Goal: Task Accomplishment & Management: Complete application form

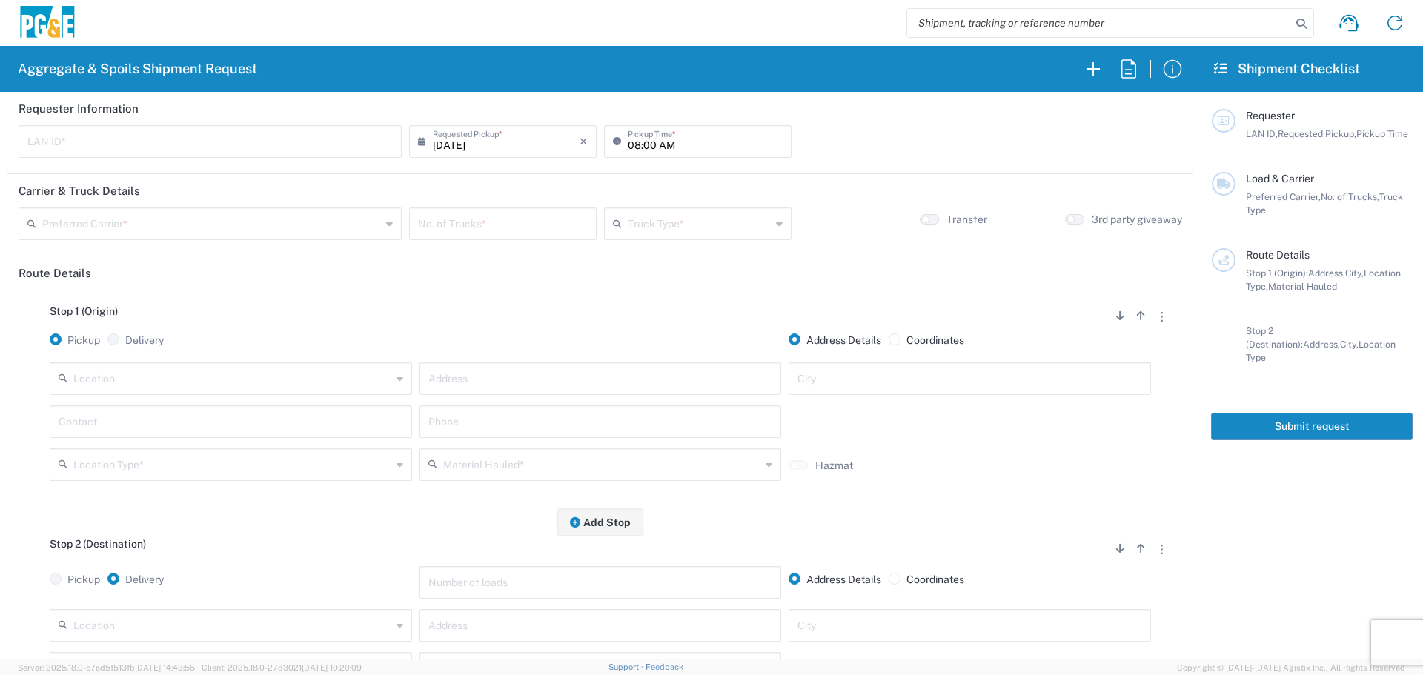
click at [345, 150] on input "text" at bounding box center [210, 141] width 366 height 26
type input "L8MF"
click at [628, 142] on input "08:00 AM" at bounding box center [705, 141] width 155 height 26
type input "07:00 AM"
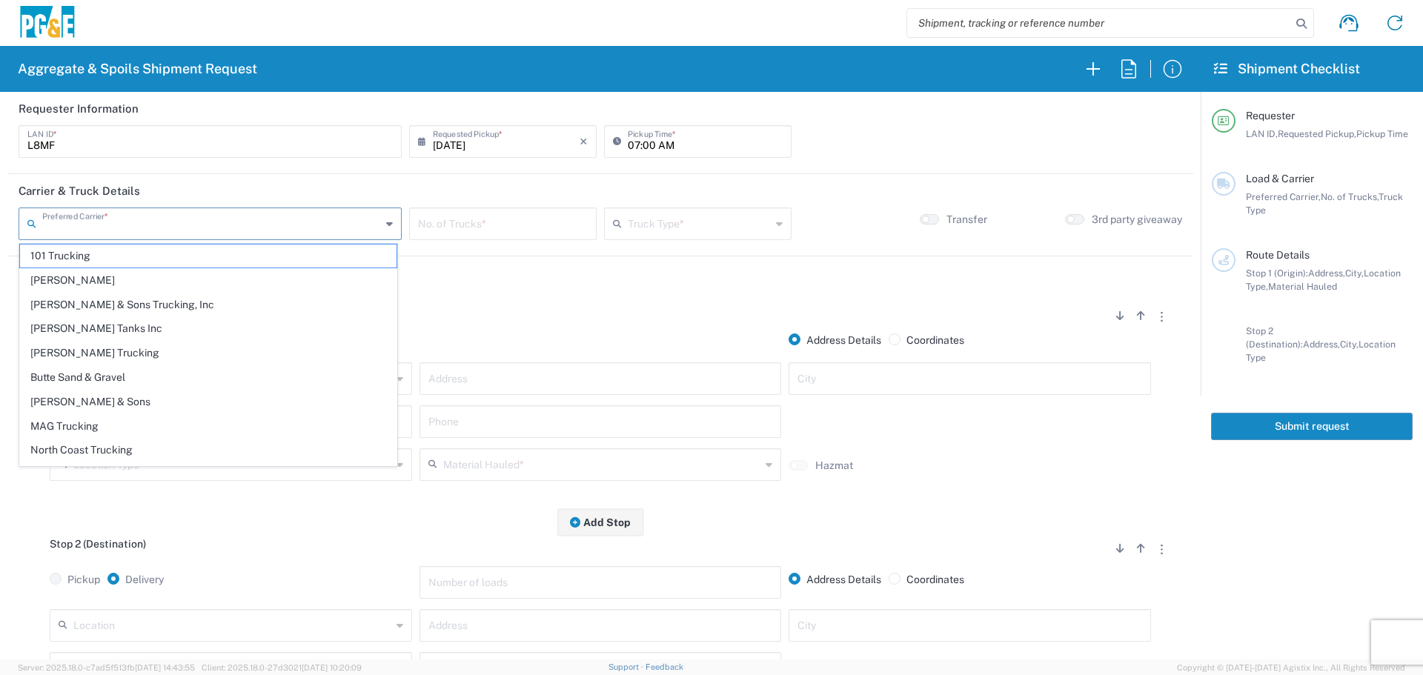
click at [208, 216] on input "text" at bounding box center [211, 223] width 339 height 26
click at [62, 295] on span "[PERSON_NAME] & Sons Trucking, Inc" at bounding box center [208, 305] width 377 height 23
type input "[PERSON_NAME] & Sons Trucking, Inc"
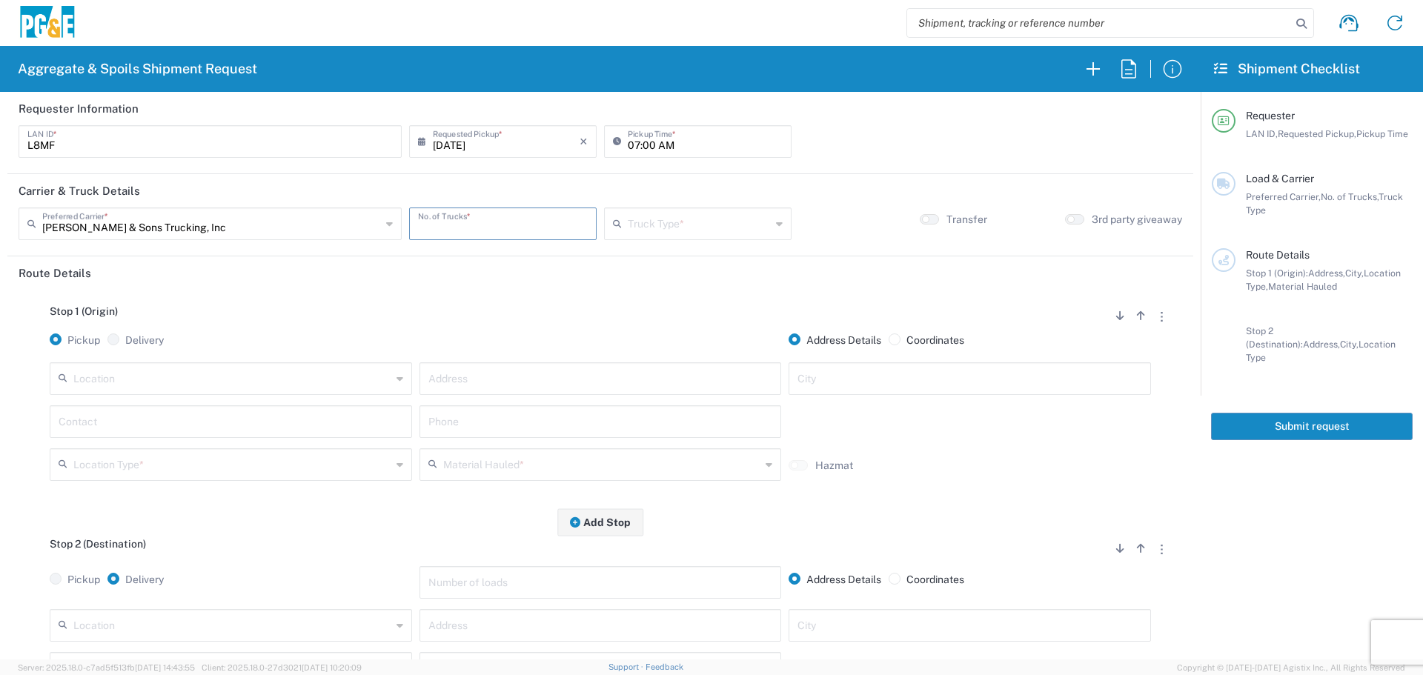
click at [478, 218] on input "number" at bounding box center [503, 223] width 170 height 26
type input "2"
click at [658, 224] on input "text" at bounding box center [699, 223] width 143 height 26
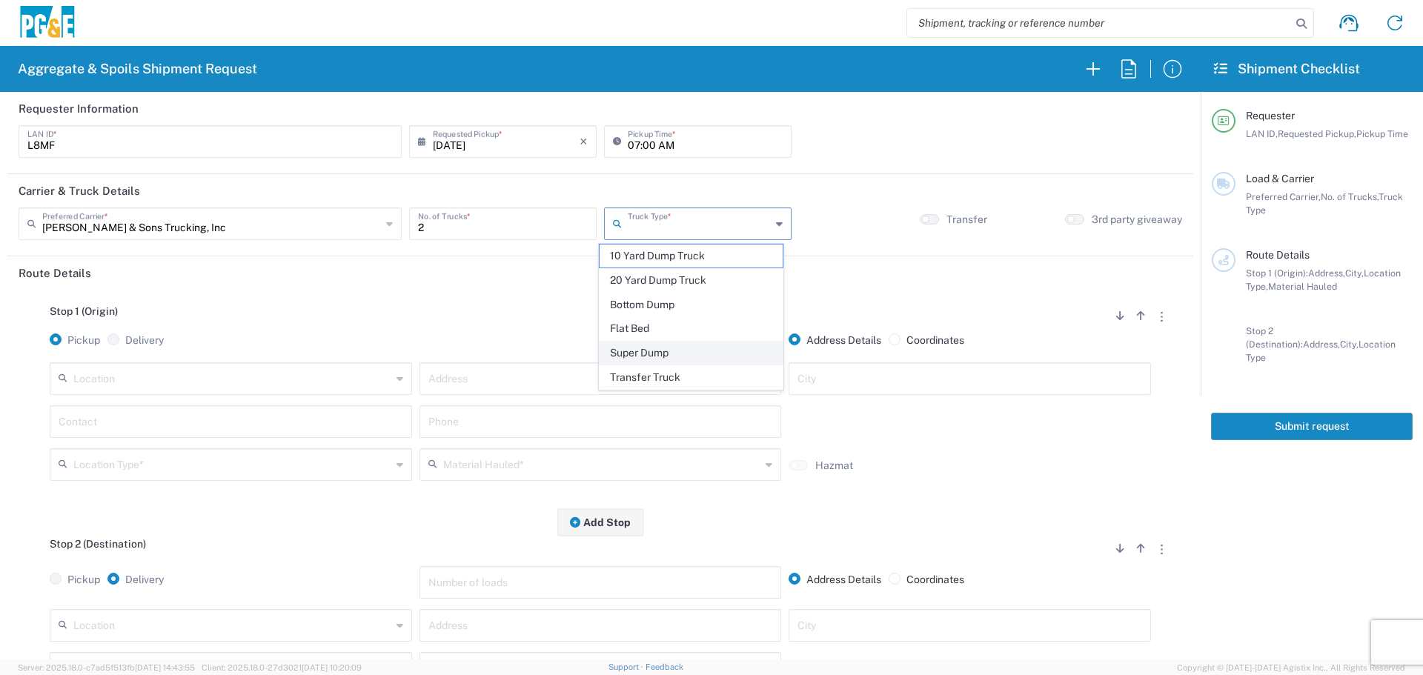
click at [660, 356] on span "Super Dump" at bounding box center [691, 353] width 183 height 23
type input "Super Dump"
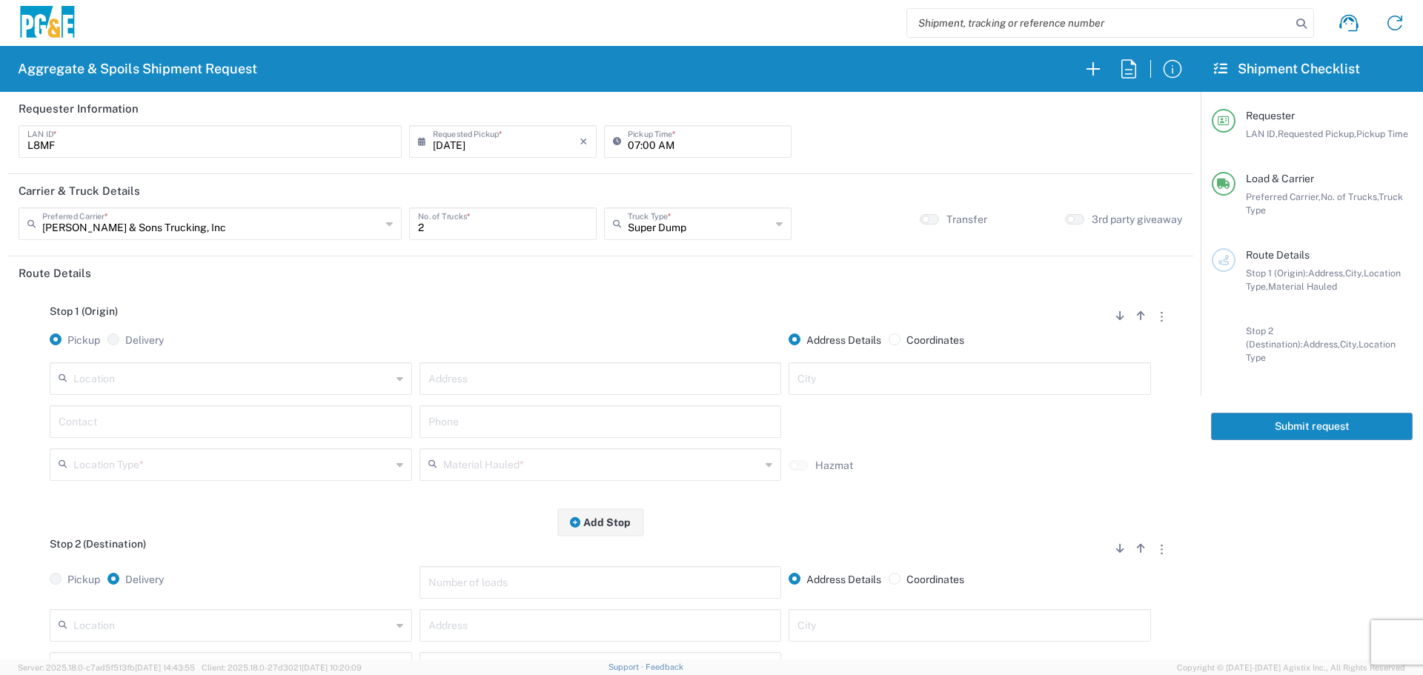
click at [1072, 211] on div "3rd party giveaway" at bounding box center [1088, 229] width 195 height 43
click at [1068, 222] on small "button" at bounding box center [1071, 219] width 7 height 7
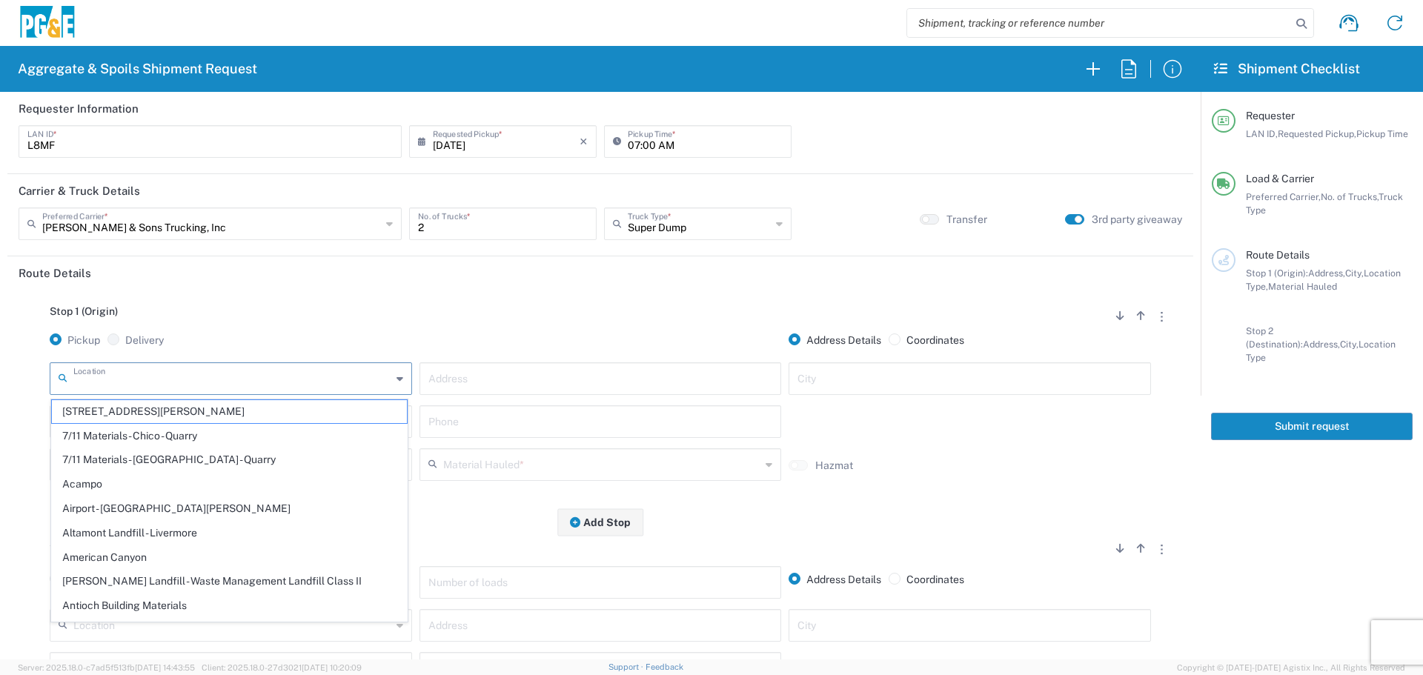
click at [283, 370] on input "text" at bounding box center [232, 378] width 318 height 26
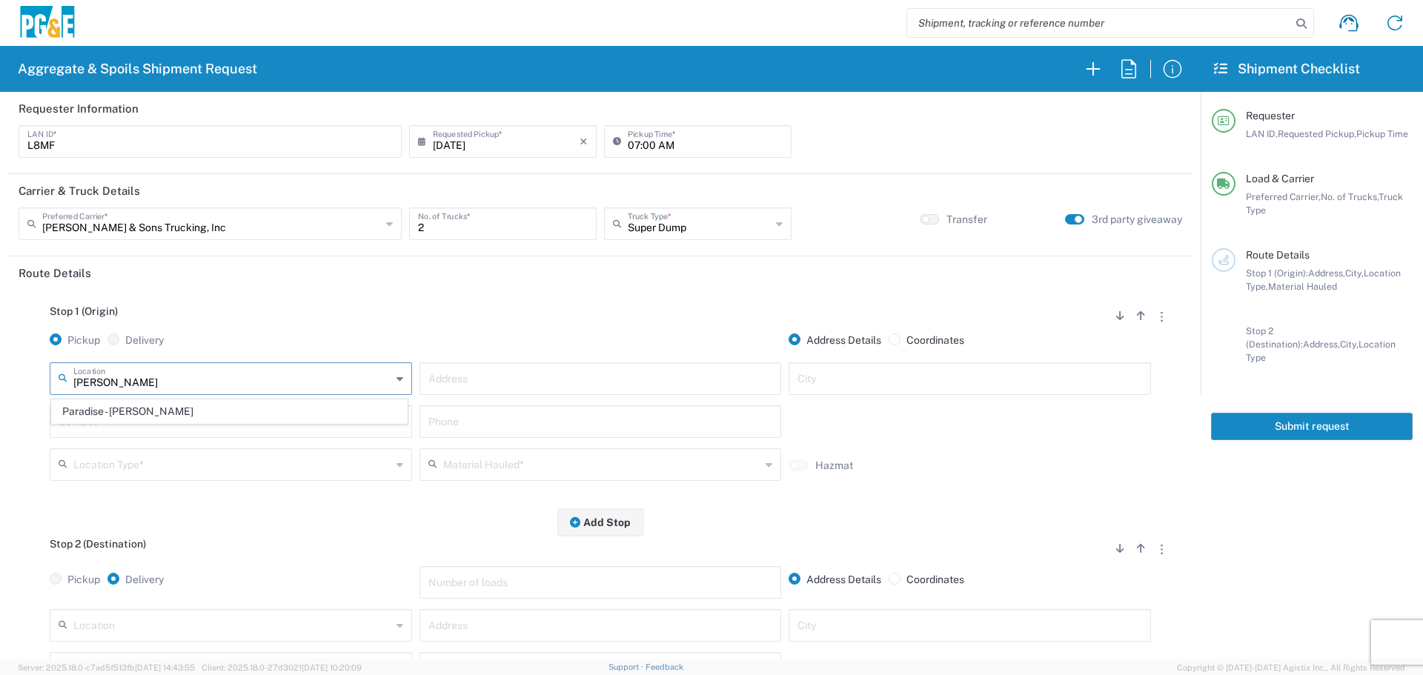
type input "Paradise - [PERSON_NAME]"
type input "[STREET_ADDRESS][PERSON_NAME]"
type input "Paradise"
type input "Business No Loading Dock"
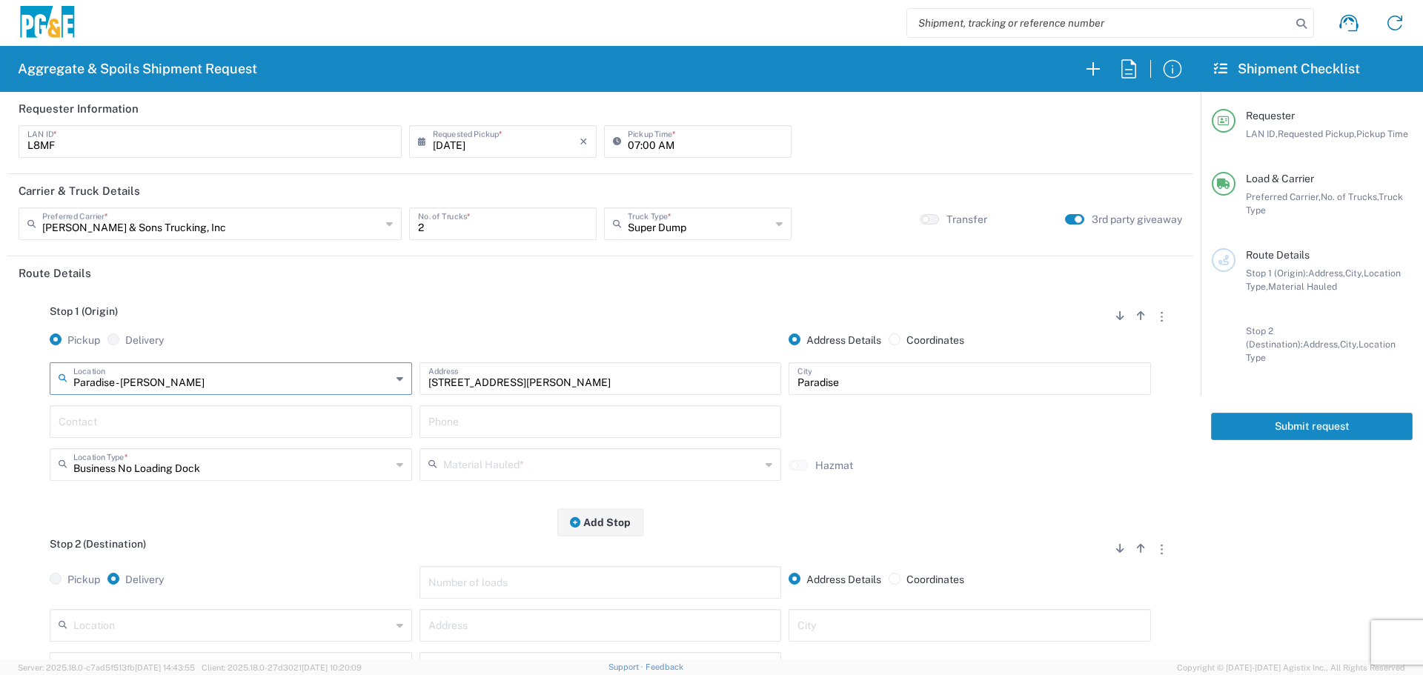
type input "Paradise - [PERSON_NAME]"
click at [251, 426] on input "text" at bounding box center [231, 421] width 345 height 26
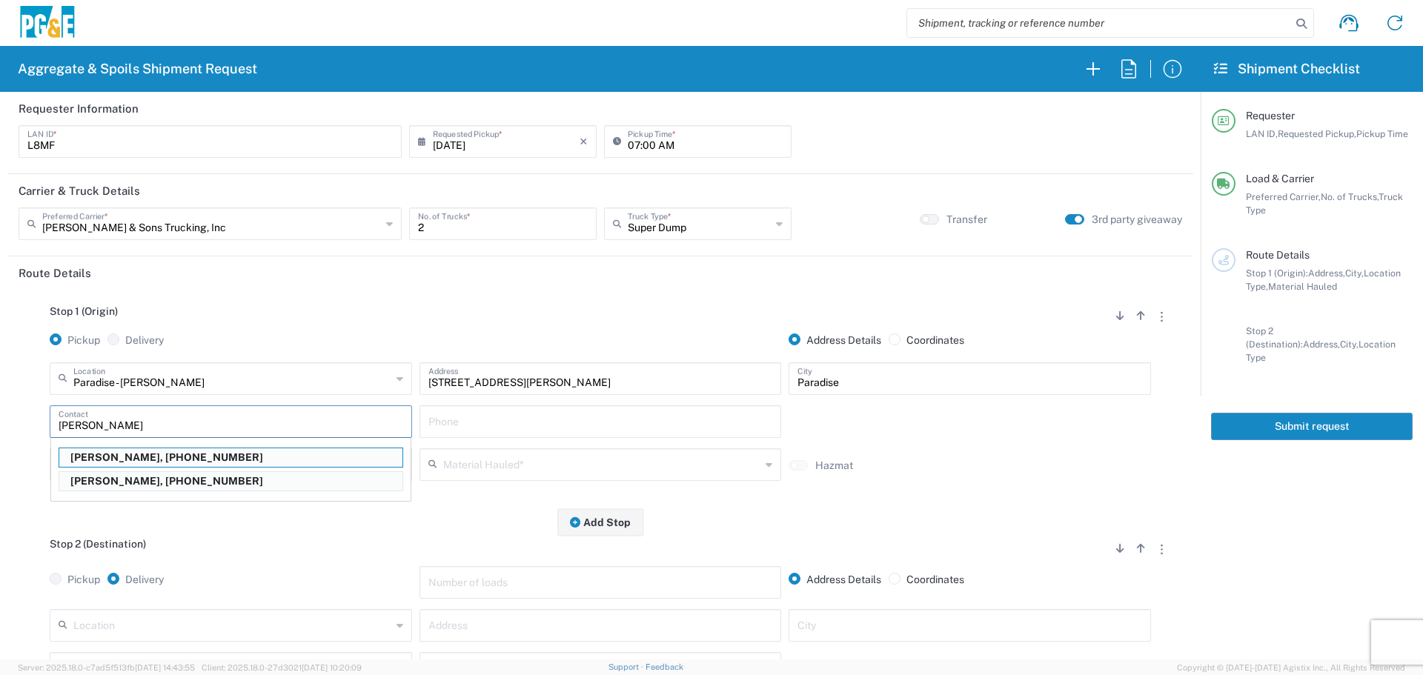
type input "[PERSON_NAME]"
type input "[PHONE_NUMBER]"
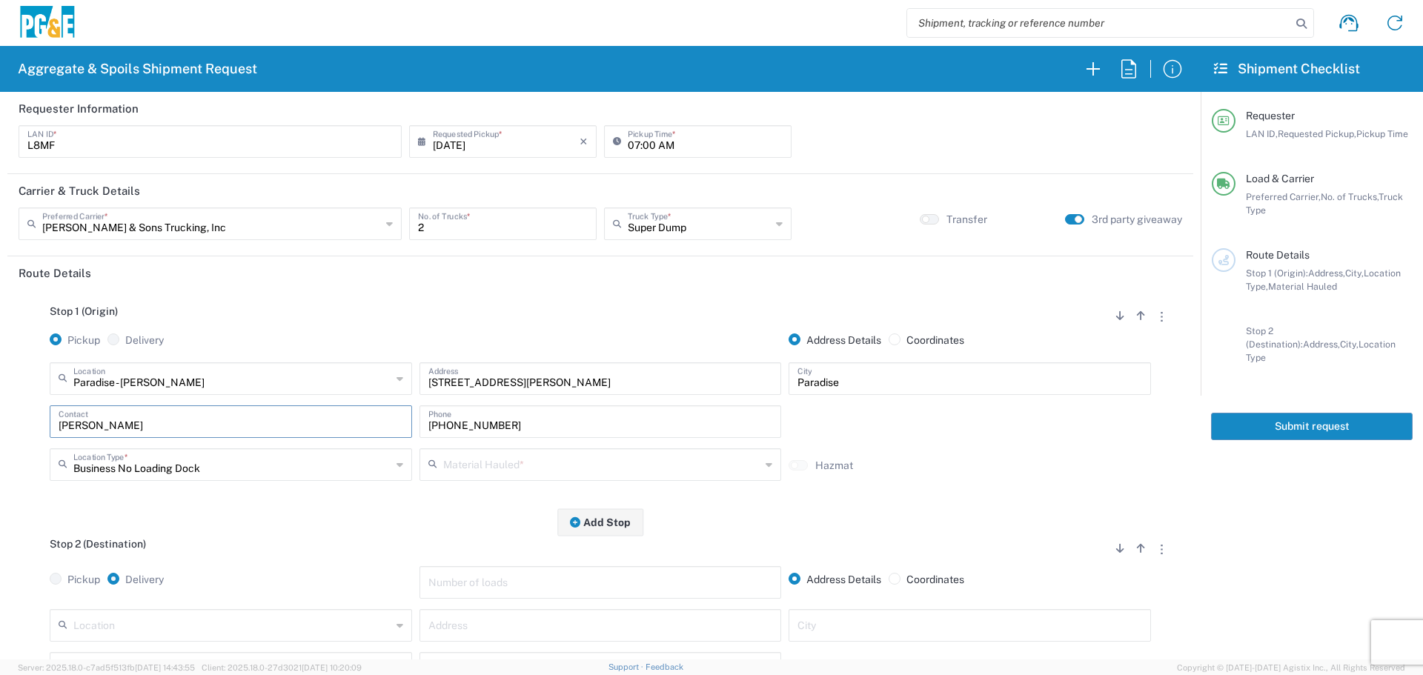
type input "[PERSON_NAME]"
click at [623, 454] on input "text" at bounding box center [602, 464] width 318 height 26
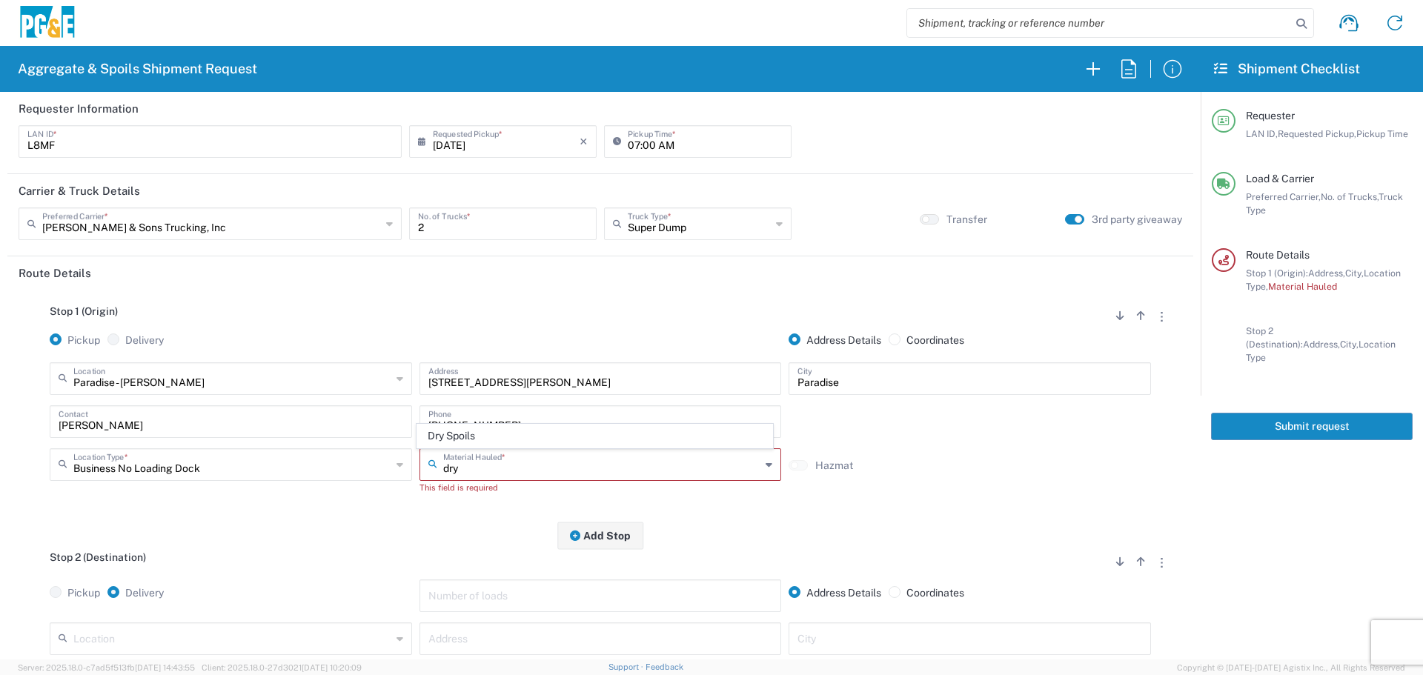
type input "dry"
click at [567, 423] on input "[PHONE_NUMBER]" at bounding box center [601, 421] width 345 height 26
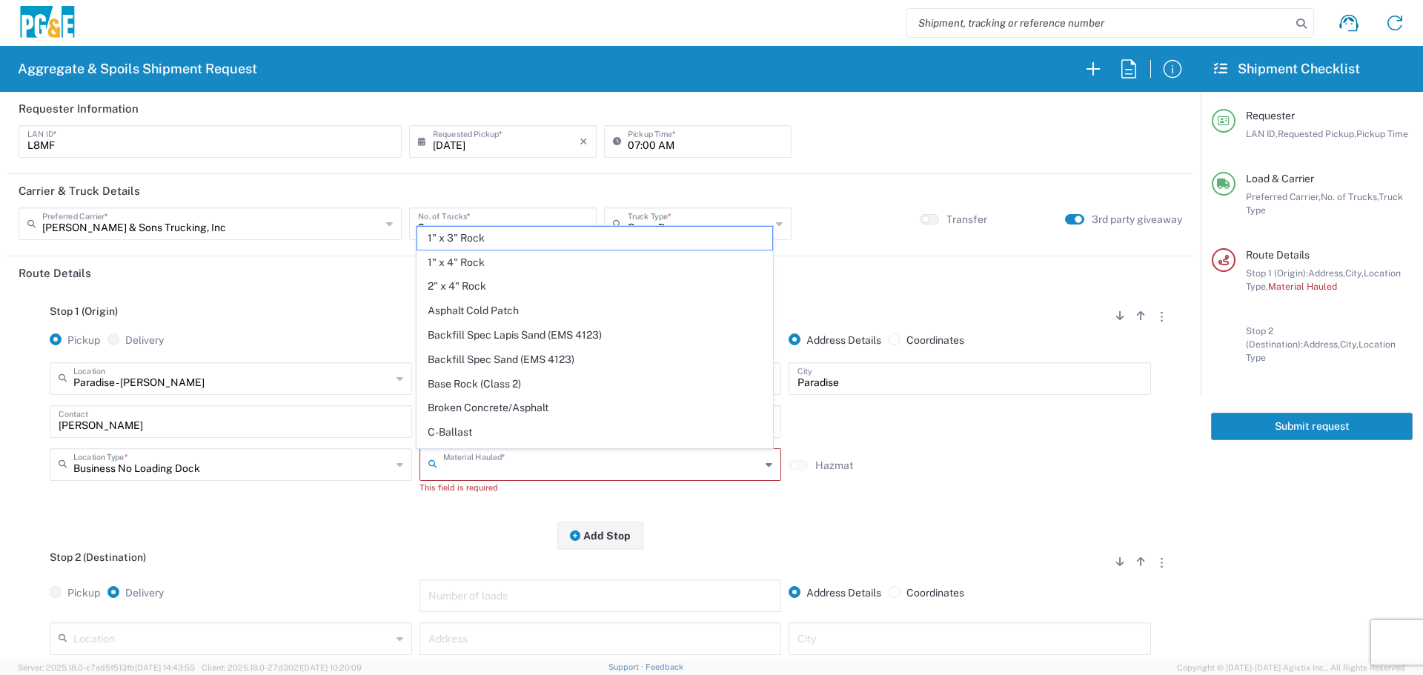
click at [544, 460] on input "text" at bounding box center [602, 464] width 318 height 26
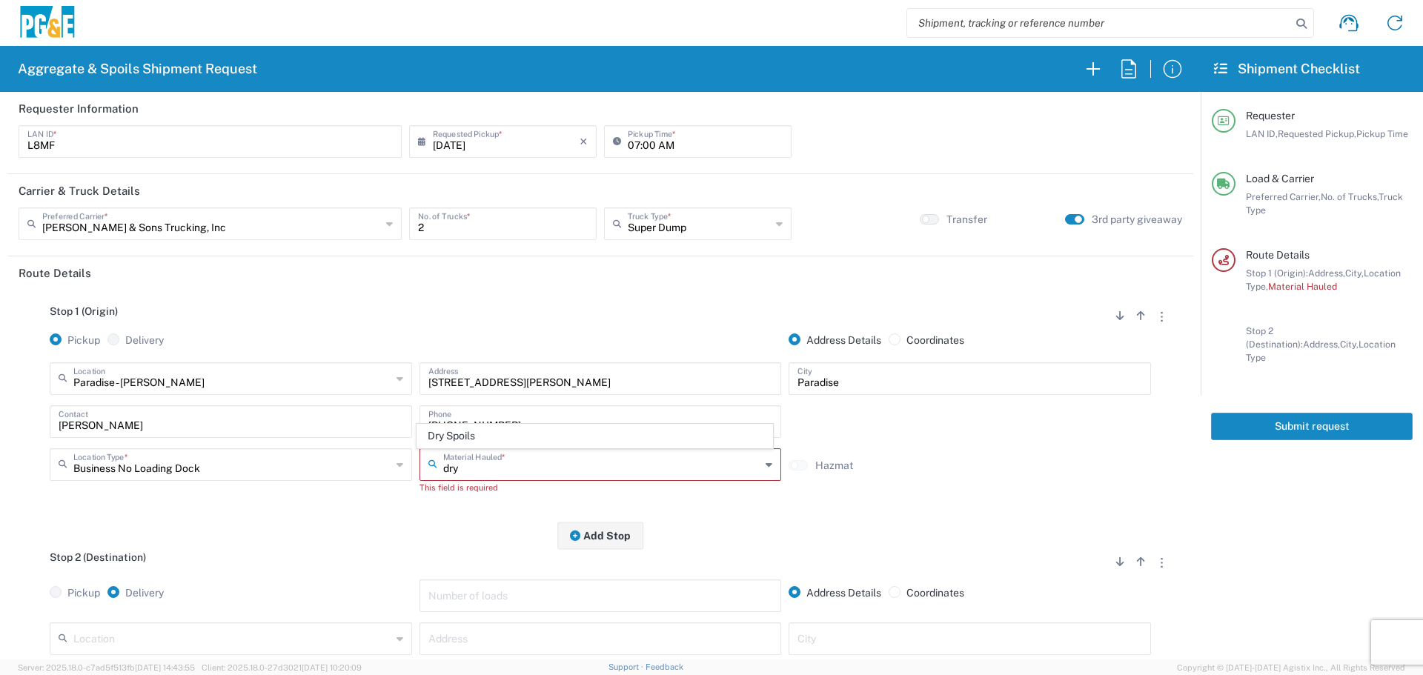
click at [546, 443] on span "Dry Spoils" at bounding box center [594, 436] width 355 height 23
type input "Dry Spoils"
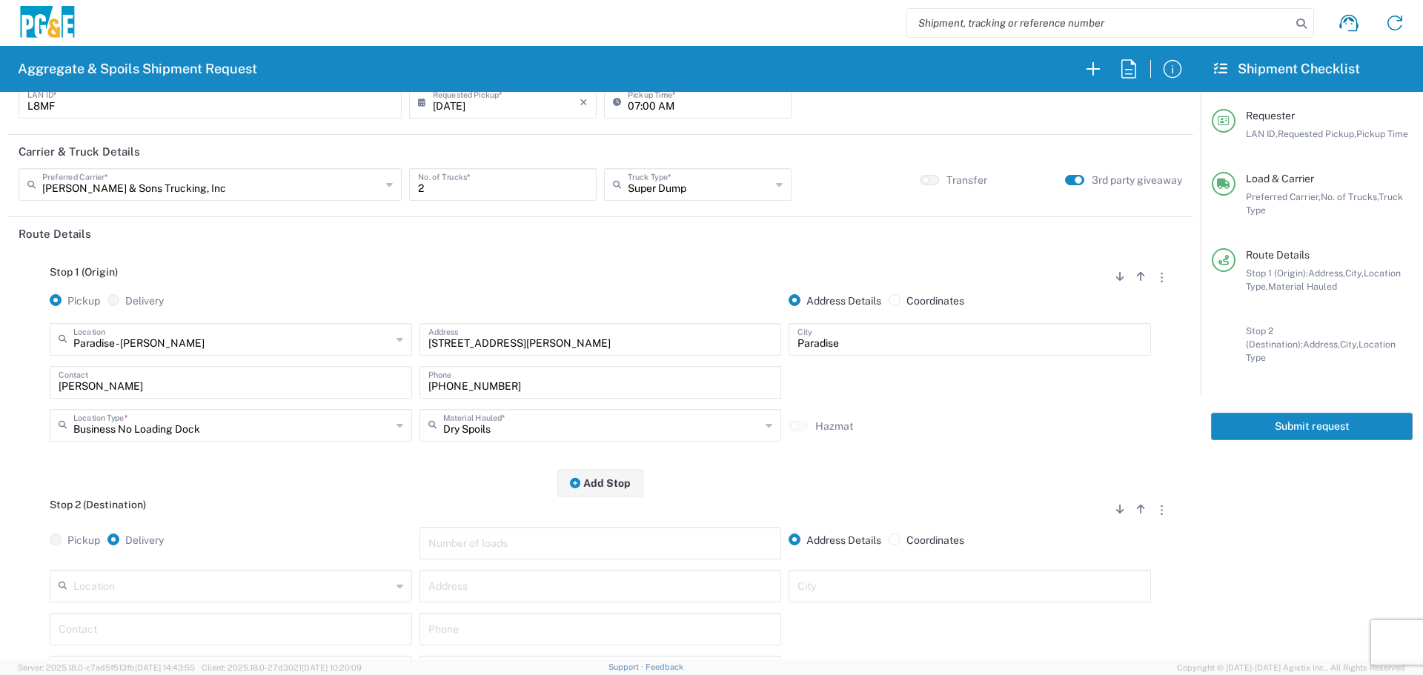
scroll to position [148, 0]
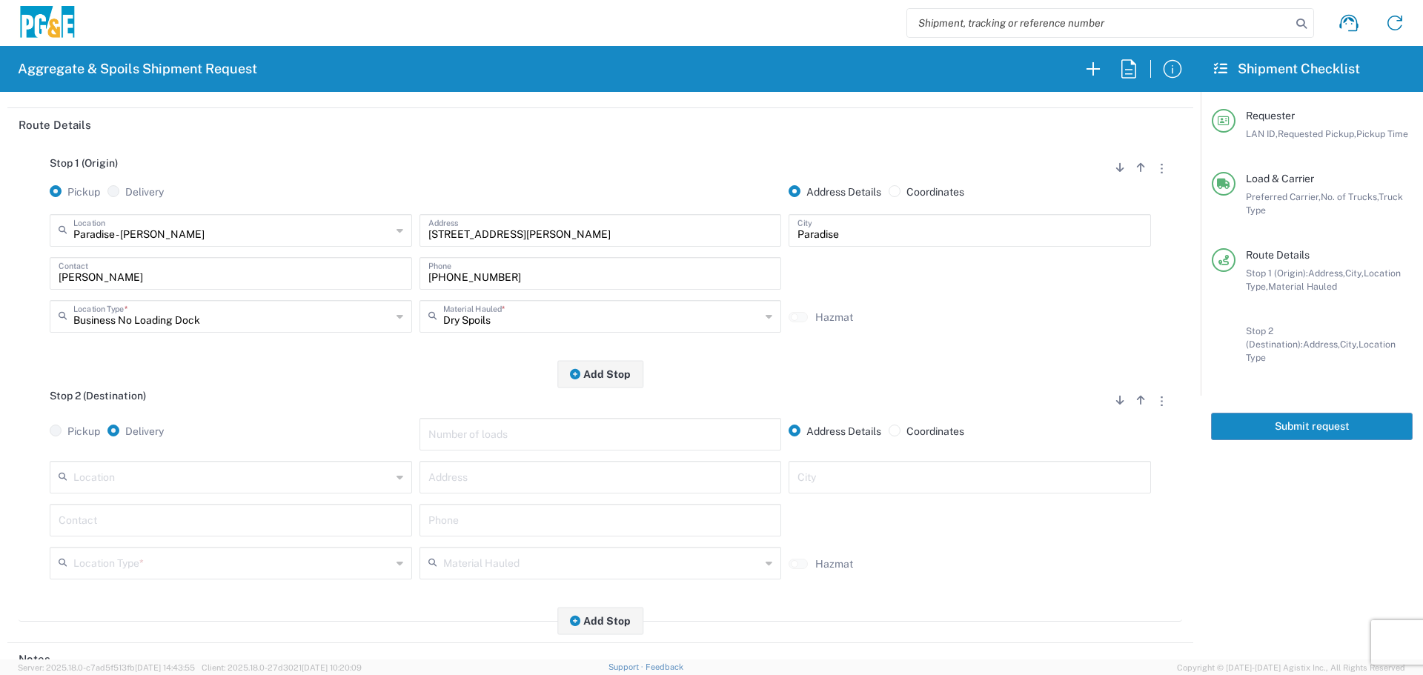
click at [448, 469] on input "text" at bounding box center [601, 476] width 345 height 26
type input "Third party location"
type input "Paradise"
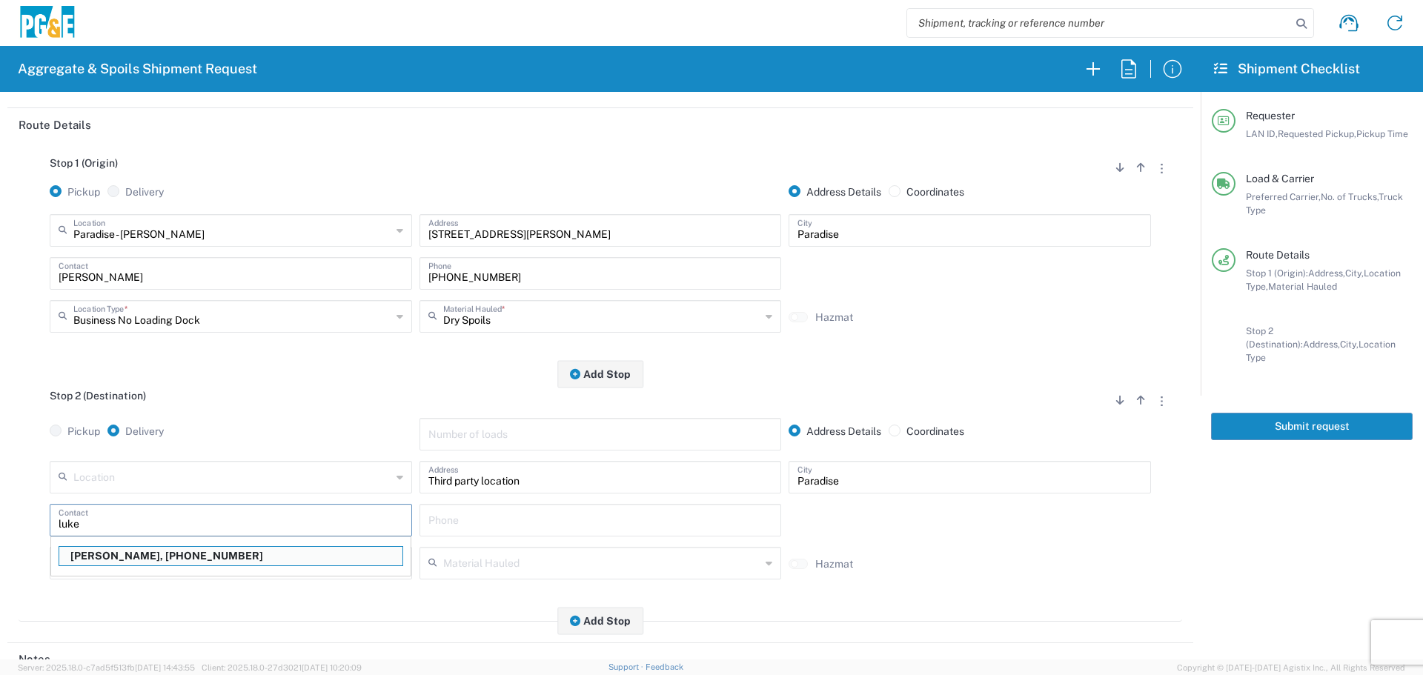
type input "[PERSON_NAME]"
type input "[PHONE_NUMBER]"
type input "[PERSON_NAME]"
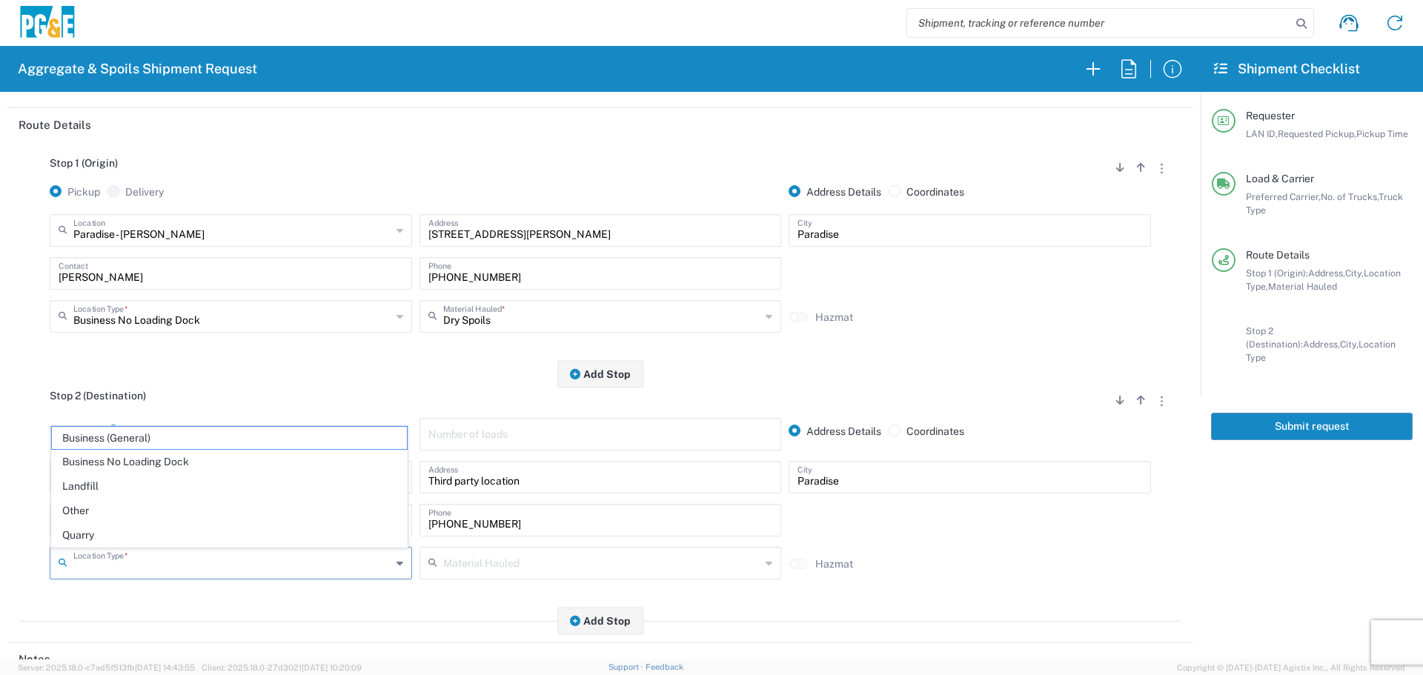
click at [250, 559] on input "text" at bounding box center [232, 562] width 318 height 26
click at [265, 519] on span "Other" at bounding box center [229, 511] width 355 height 23
type input "Other"
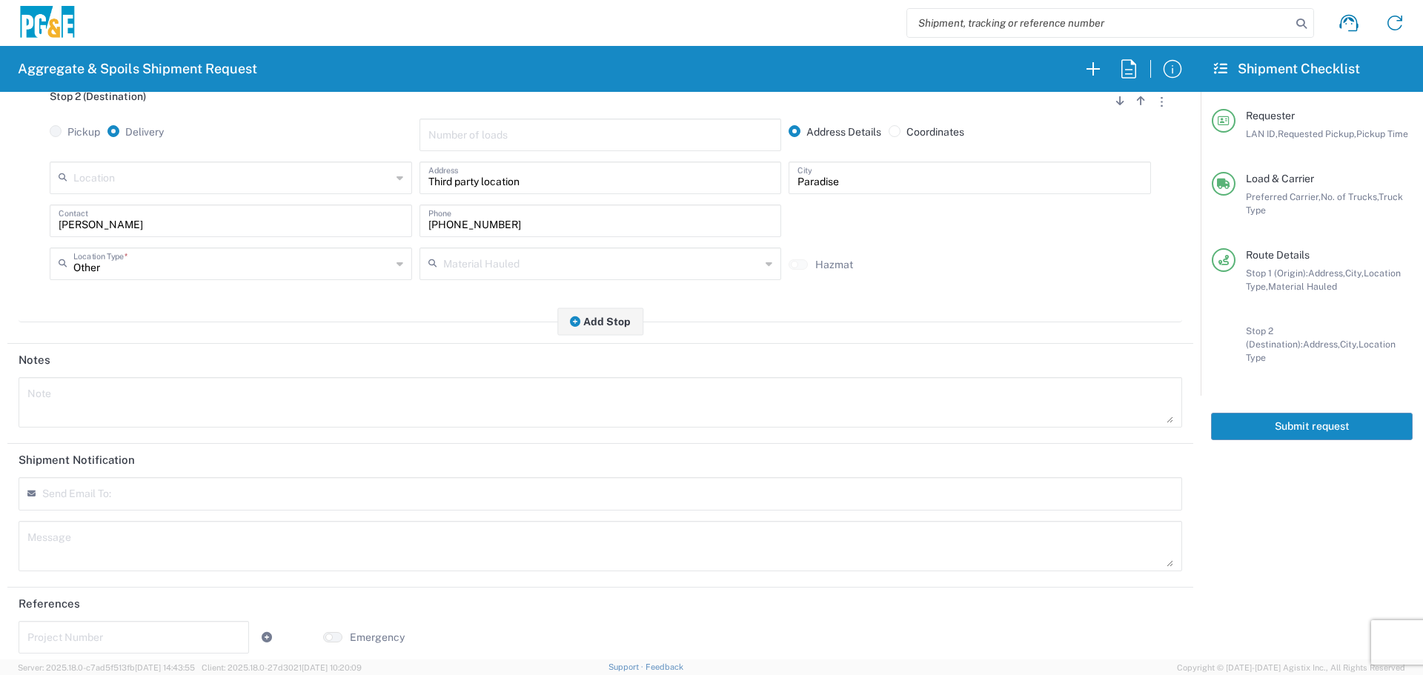
scroll to position [460, 0]
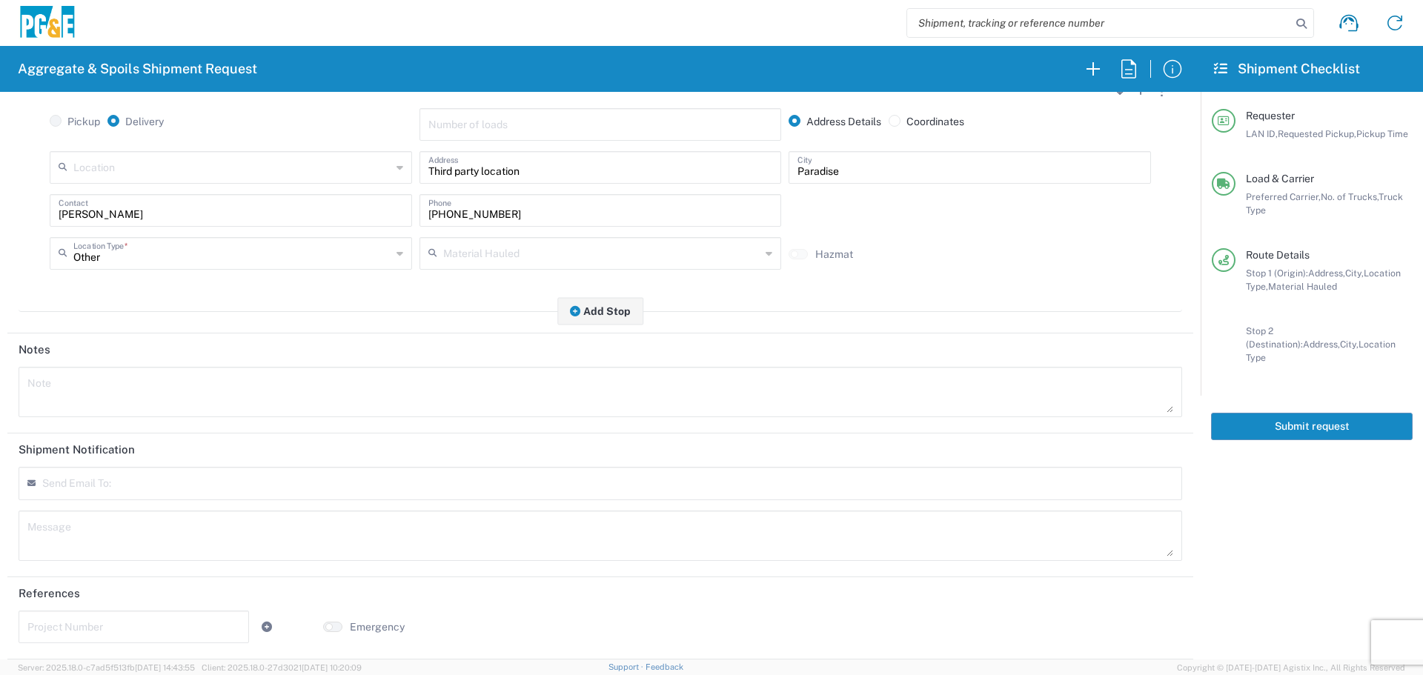
click at [263, 476] on div "Send Email To:" at bounding box center [601, 483] width 1164 height 33
type input "[EMAIL_ADDRESS][DOMAIN_NAME]"
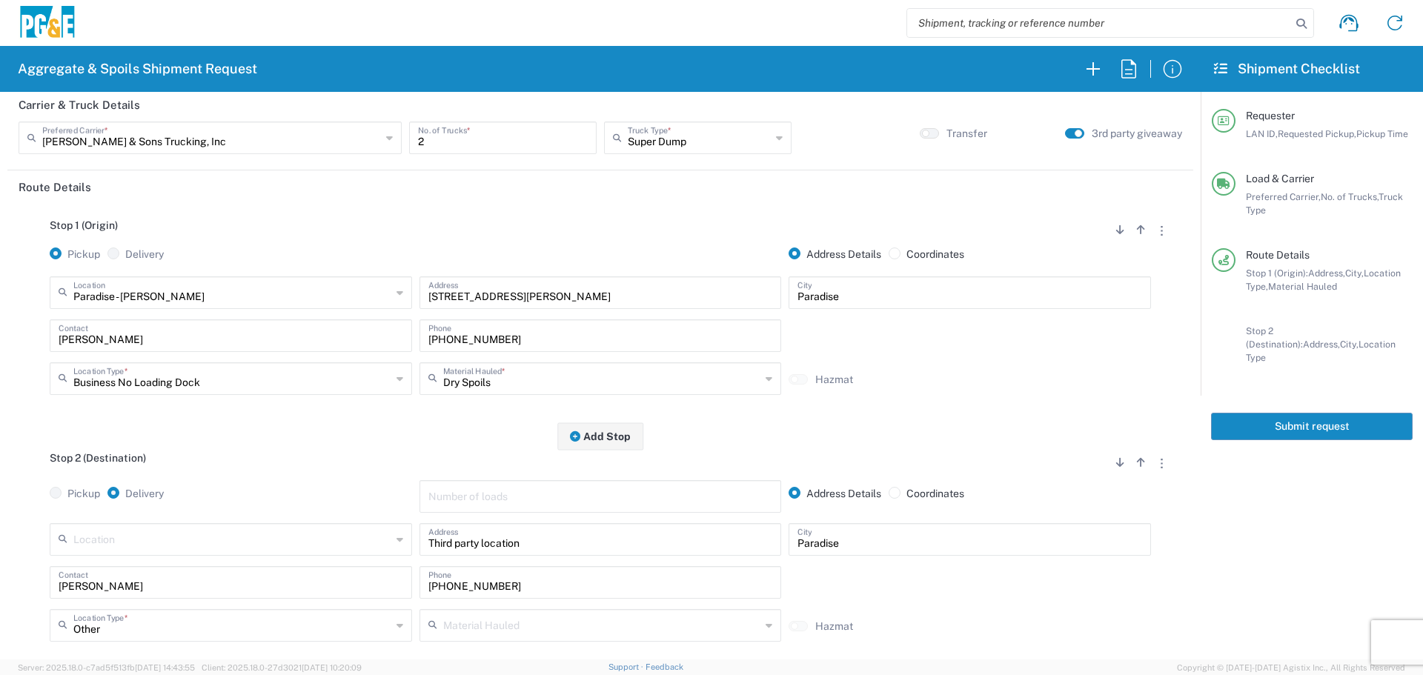
scroll to position [0, 0]
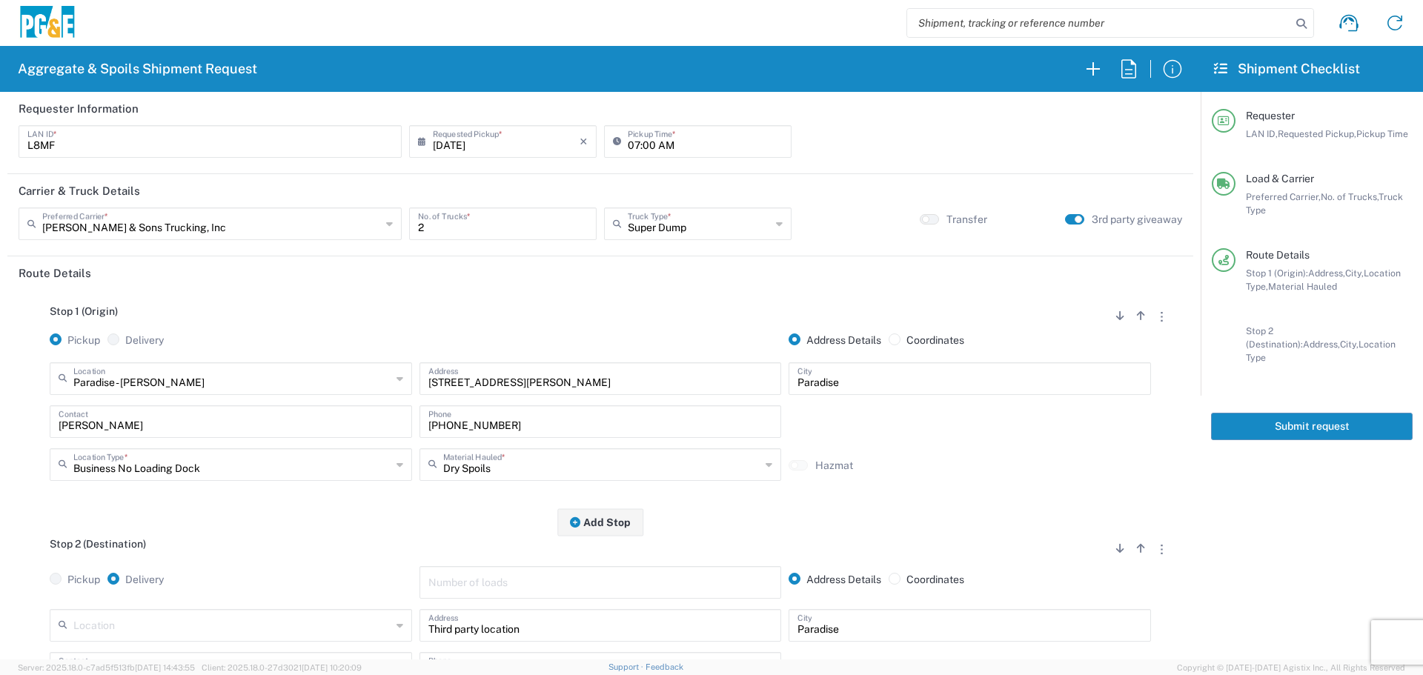
click at [1344, 414] on button "Submit request" at bounding box center [1312, 426] width 202 height 27
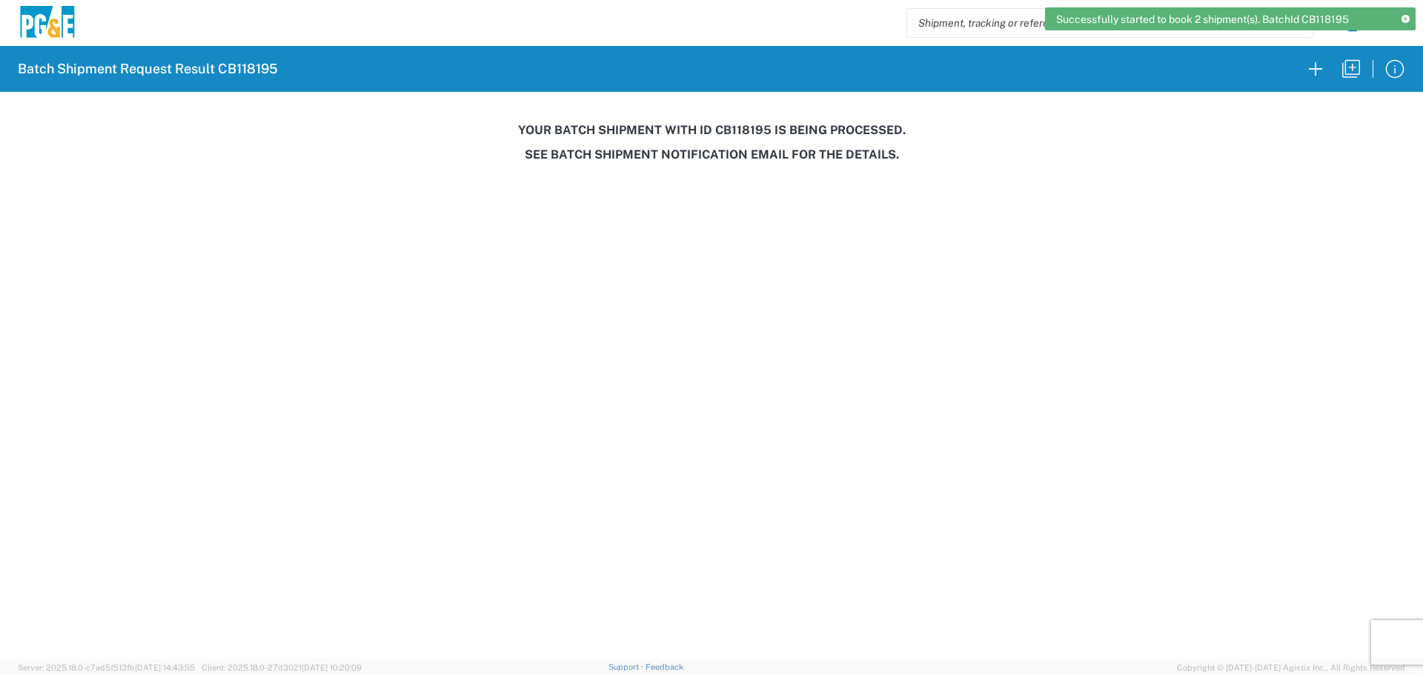
click at [746, 135] on h3 "Your batch shipment with id CB118195 is being processed." at bounding box center [711, 130] width 1403 height 14
click at [745, 135] on h3 "Your batch shipment with id CB118195 is being processed." at bounding box center [711, 130] width 1403 height 14
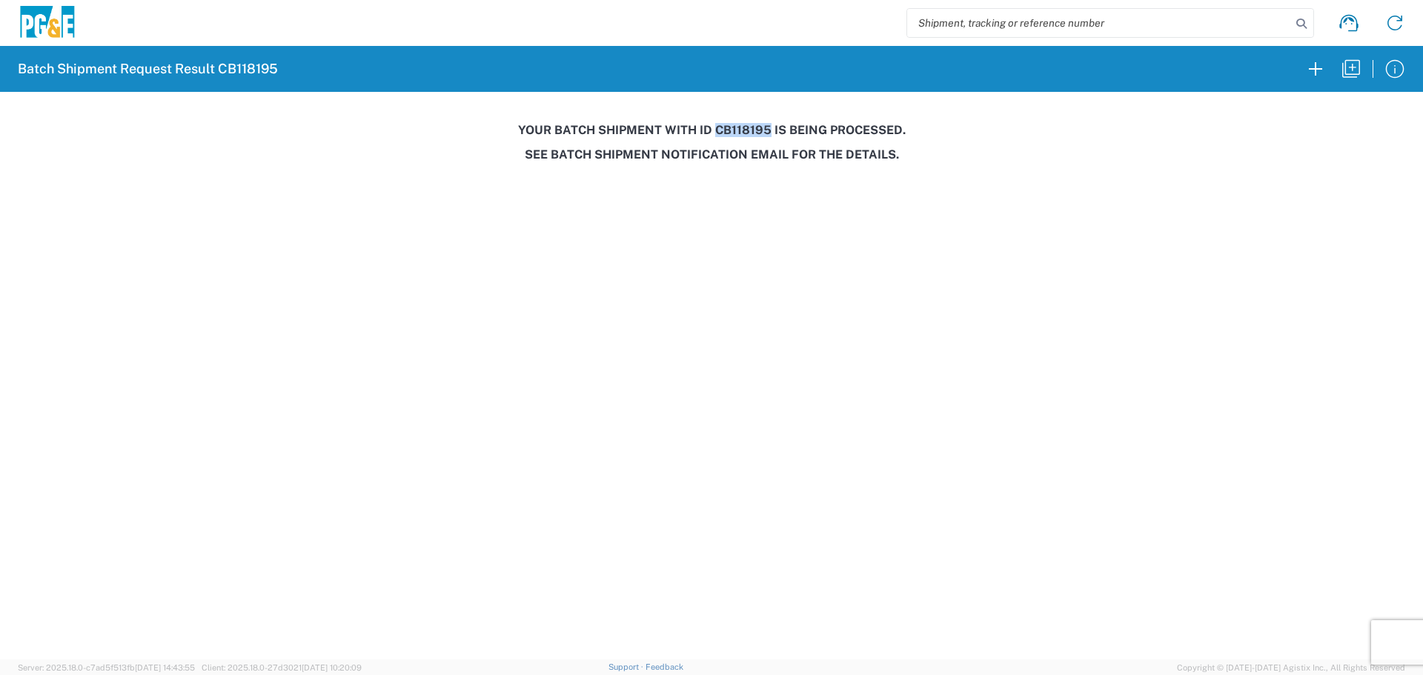
copy h3 "CB118195"
click at [1338, 73] on button "button" at bounding box center [1352, 69] width 36 height 36
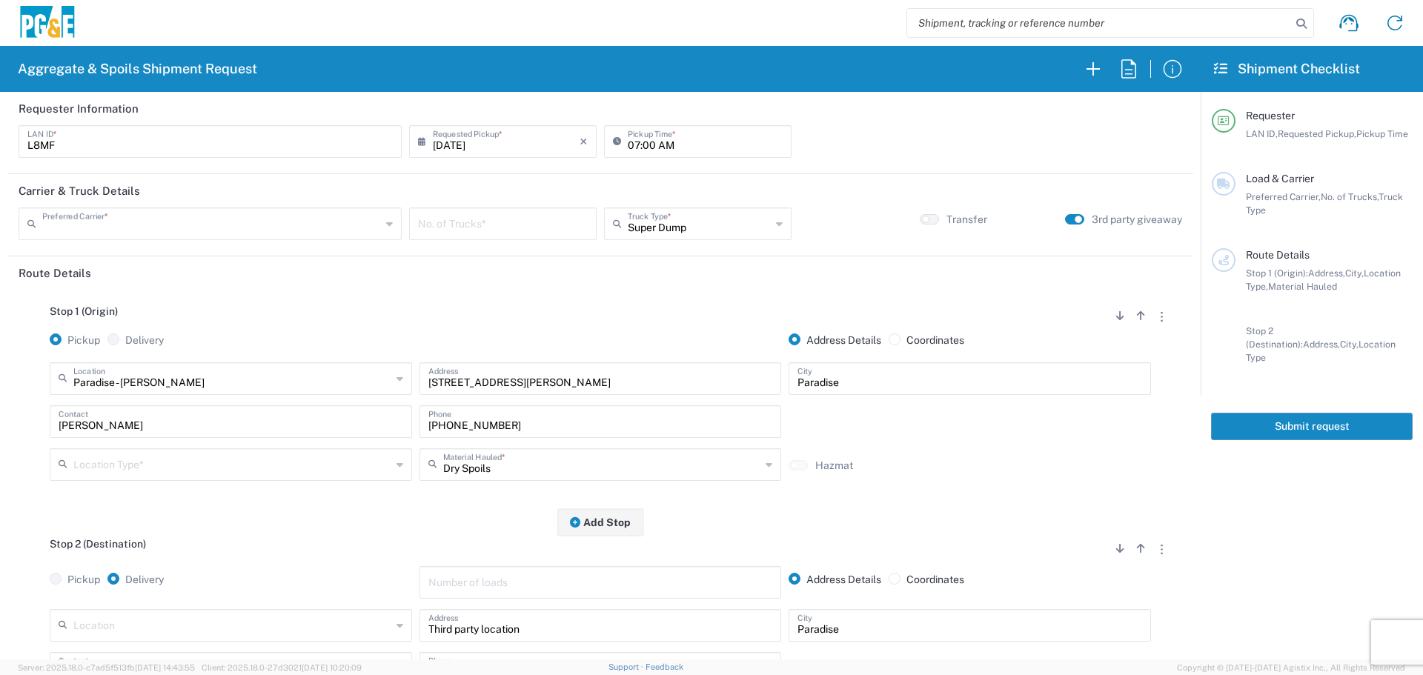
click at [150, 230] on input "text" at bounding box center [211, 223] width 339 height 26
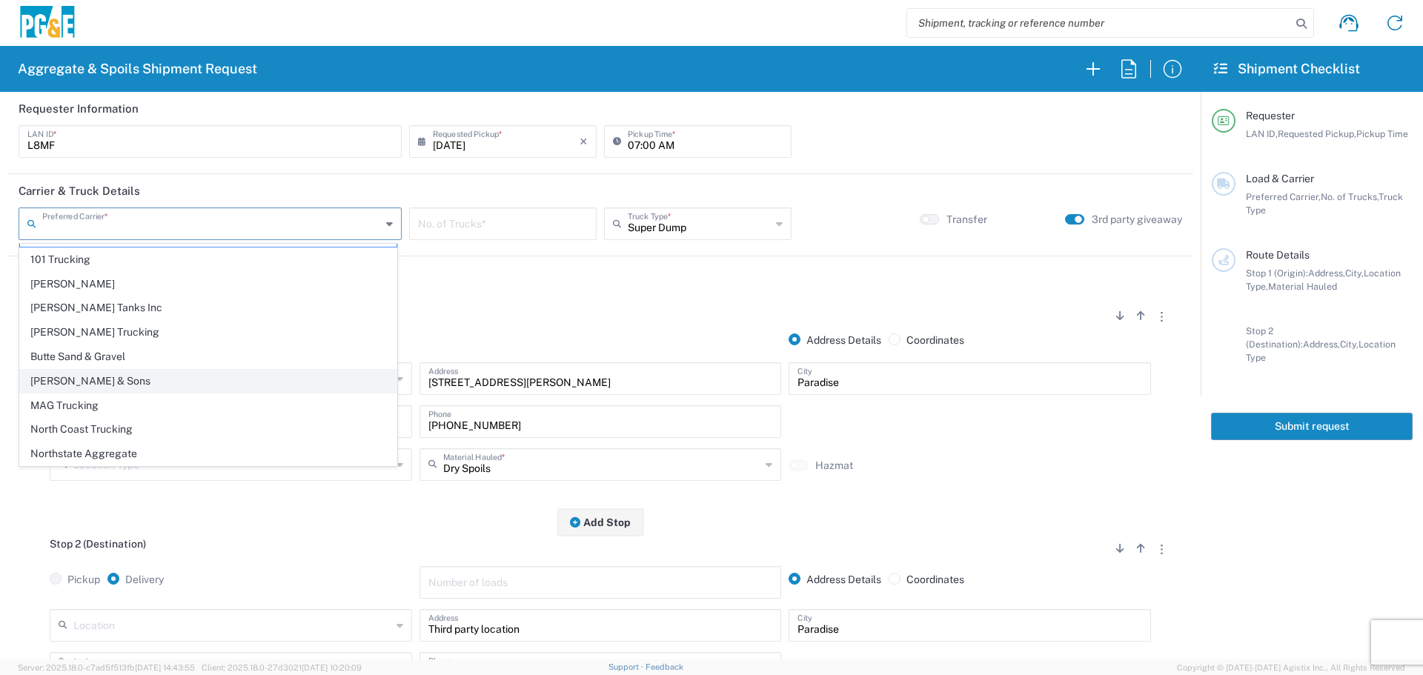
scroll to position [45, 0]
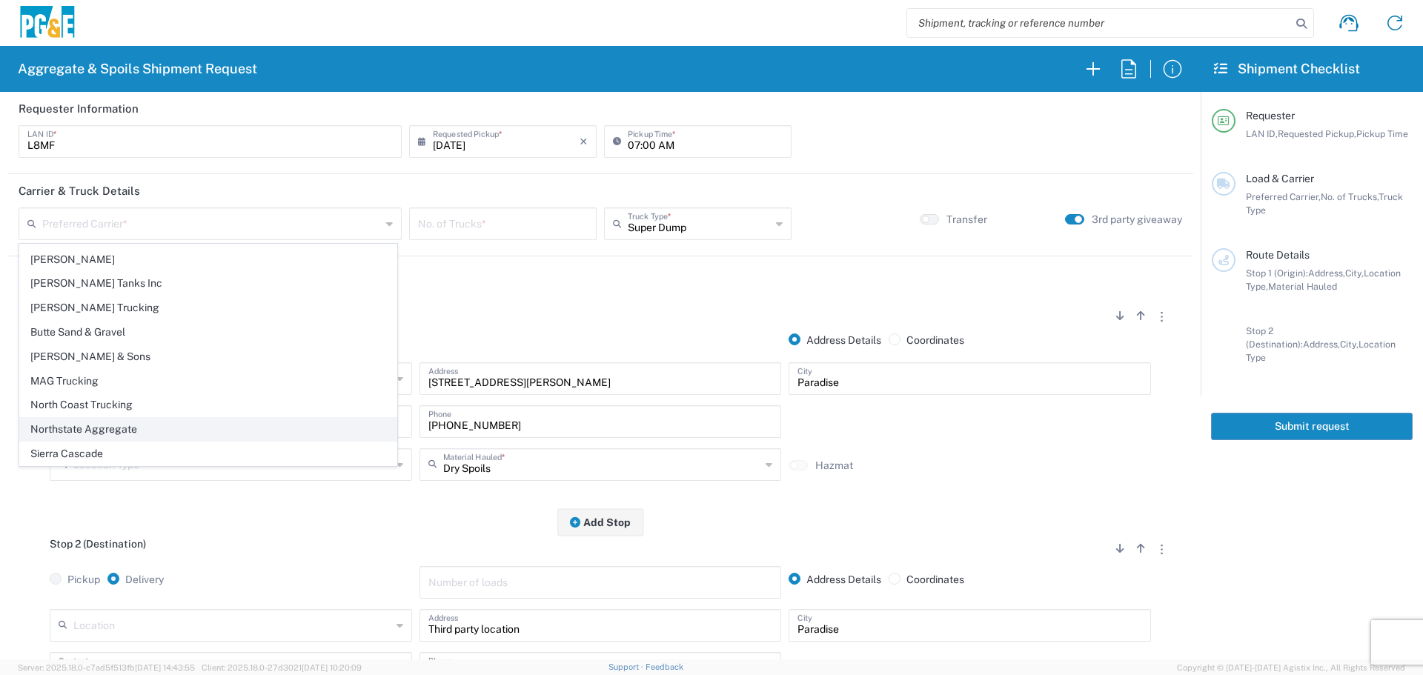
click at [114, 425] on span "Northstate Aggregate" at bounding box center [208, 429] width 377 height 23
type input "Northstate Aggregate"
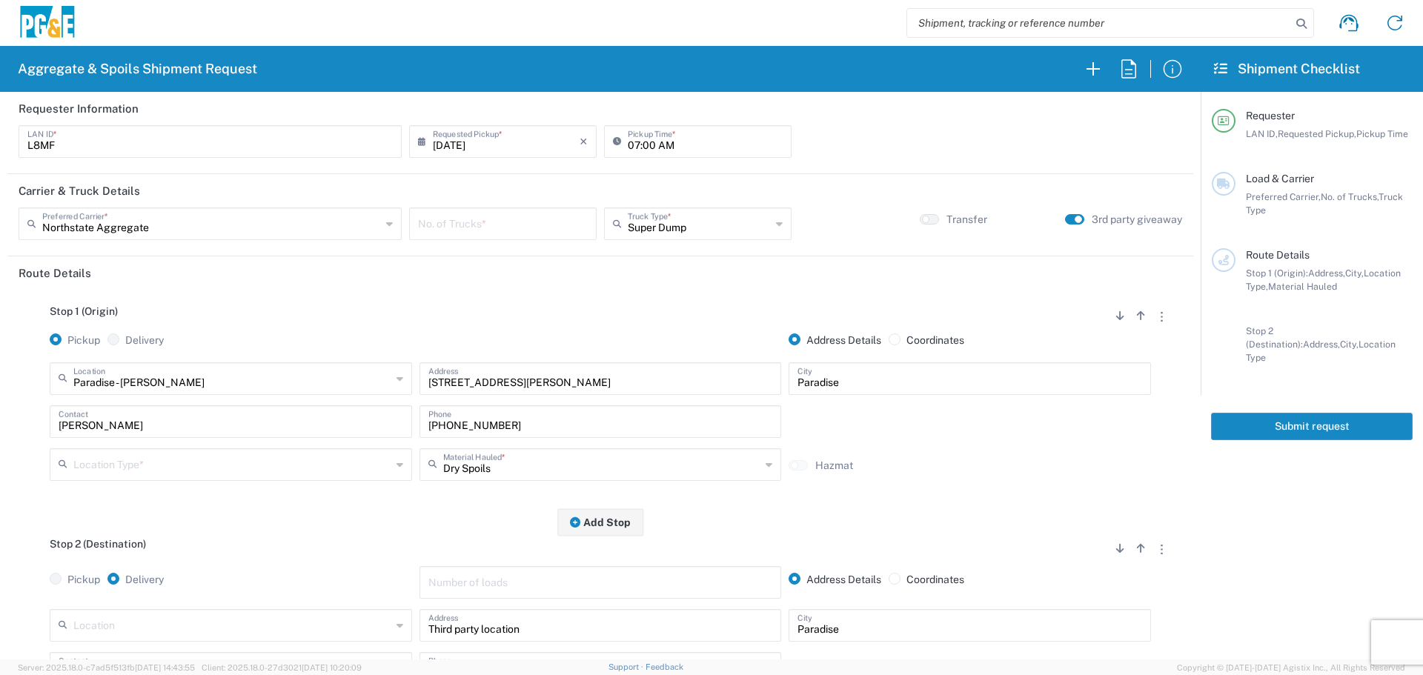
click at [469, 215] on input "number" at bounding box center [503, 223] width 170 height 26
type input "2"
click at [745, 221] on input "text" at bounding box center [699, 223] width 143 height 26
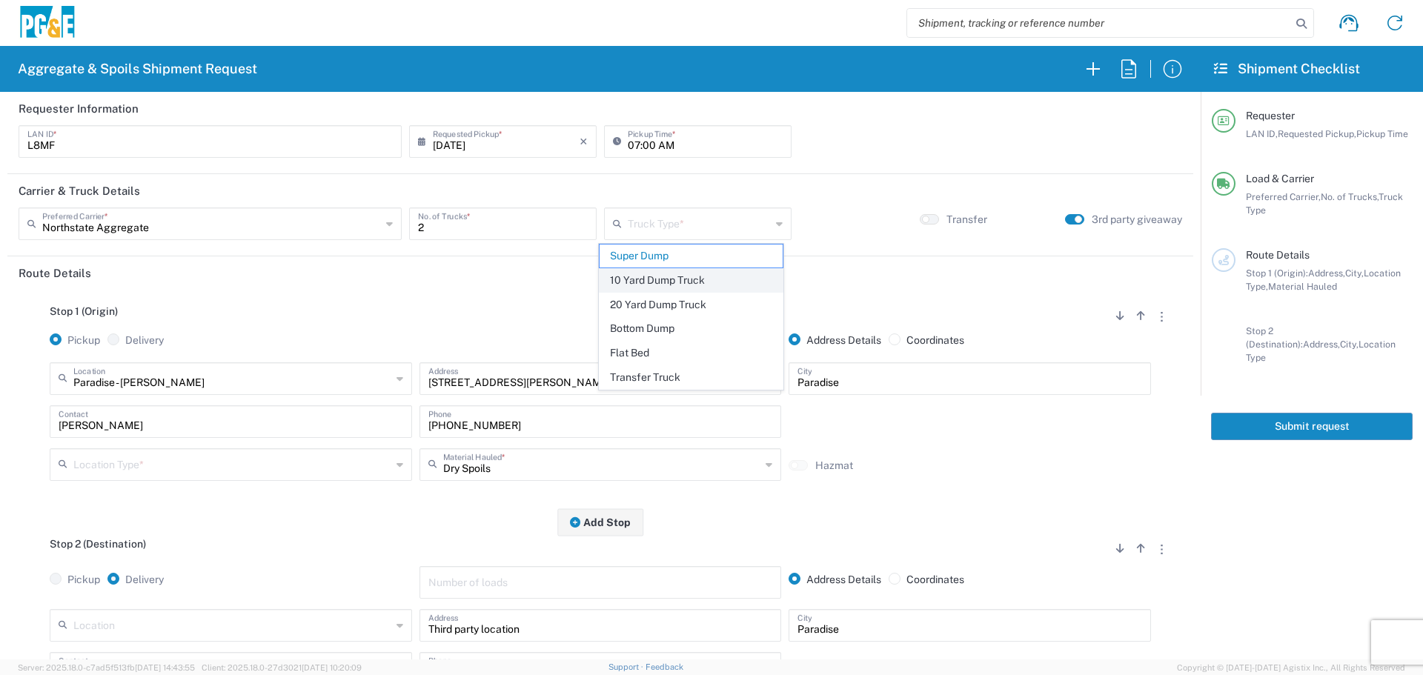
click at [678, 269] on span "10 Yard Dump Truck" at bounding box center [691, 280] width 183 height 23
type input "10 Yard Dump Truck"
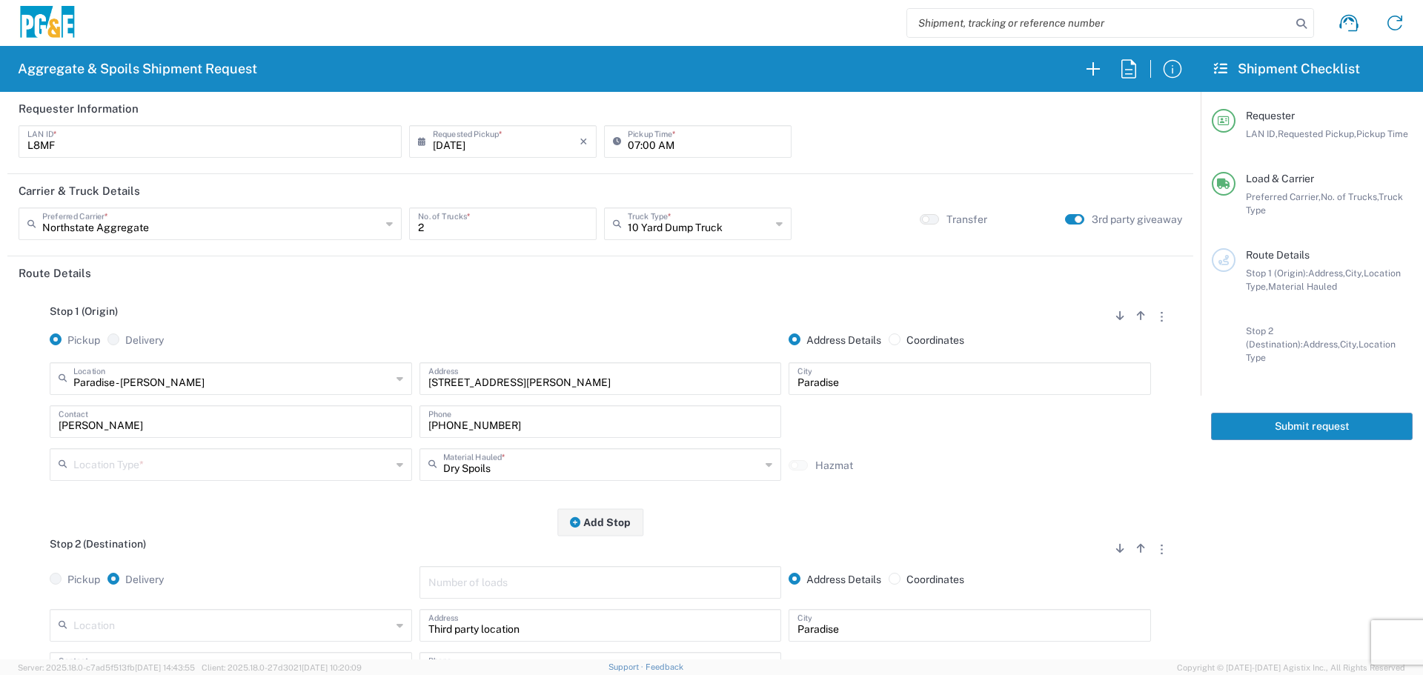
click at [318, 477] on input "text" at bounding box center [232, 464] width 318 height 26
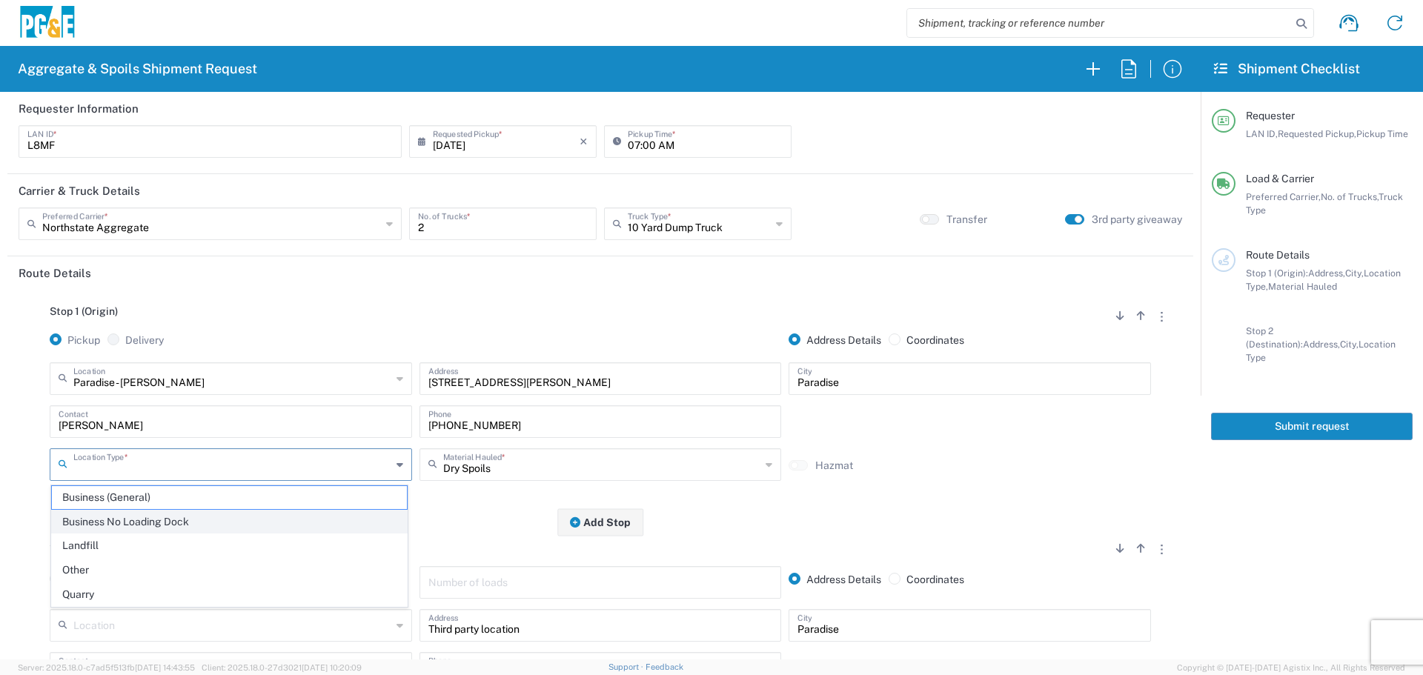
click at [274, 532] on span "Business No Loading Dock" at bounding box center [229, 522] width 355 height 23
type input "Business No Loading Dock"
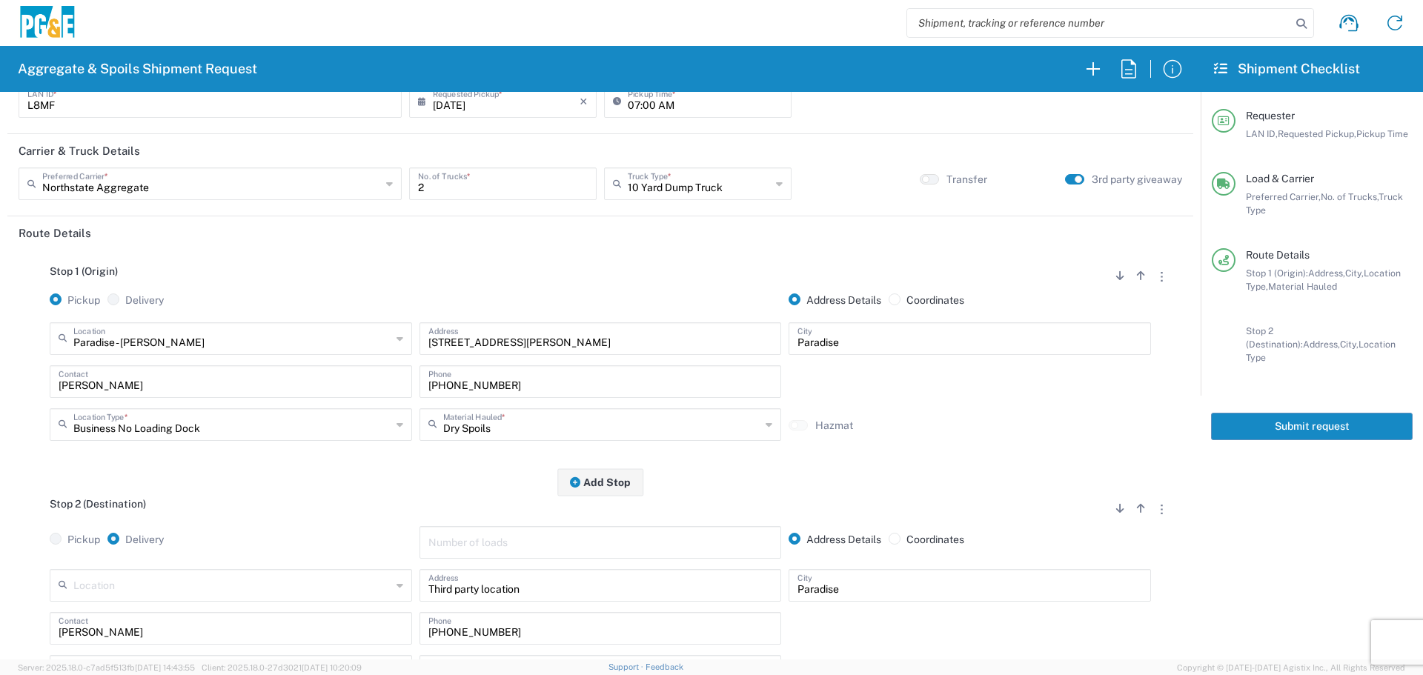
scroll to position [222, 0]
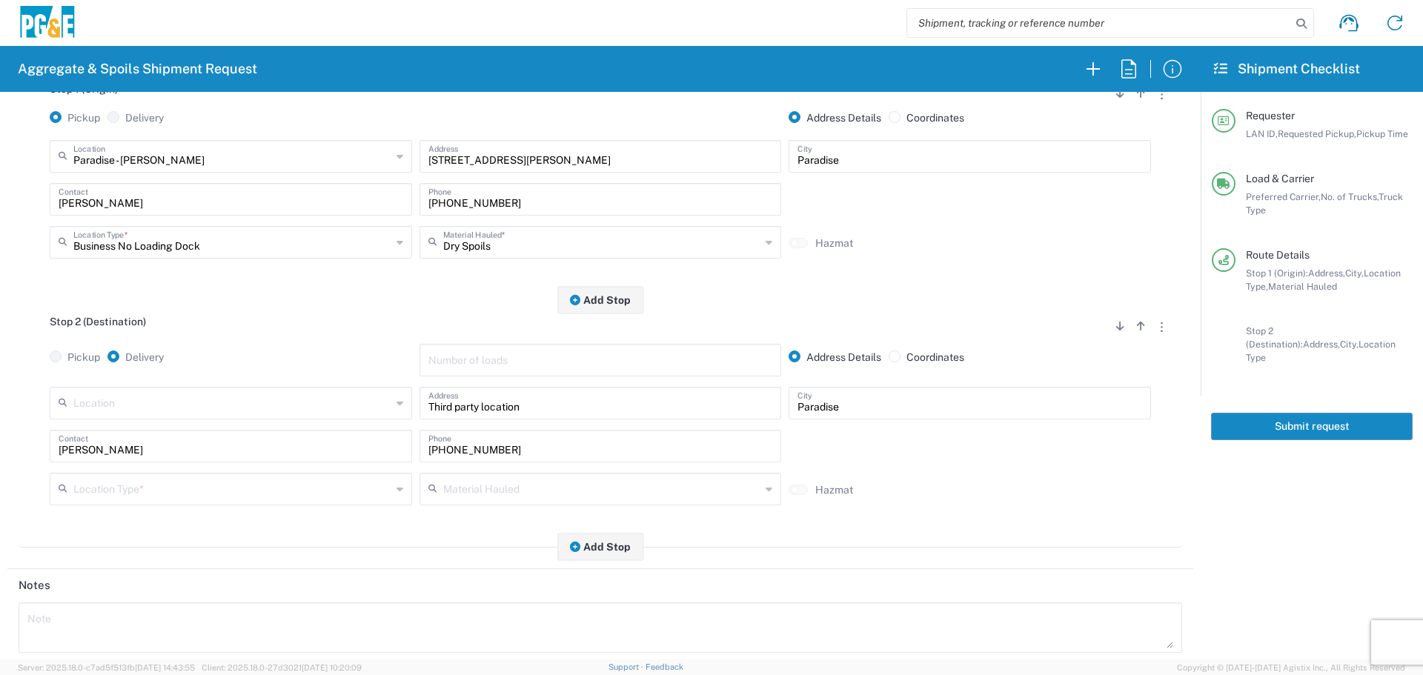
click at [290, 486] on input "text" at bounding box center [232, 488] width 318 height 26
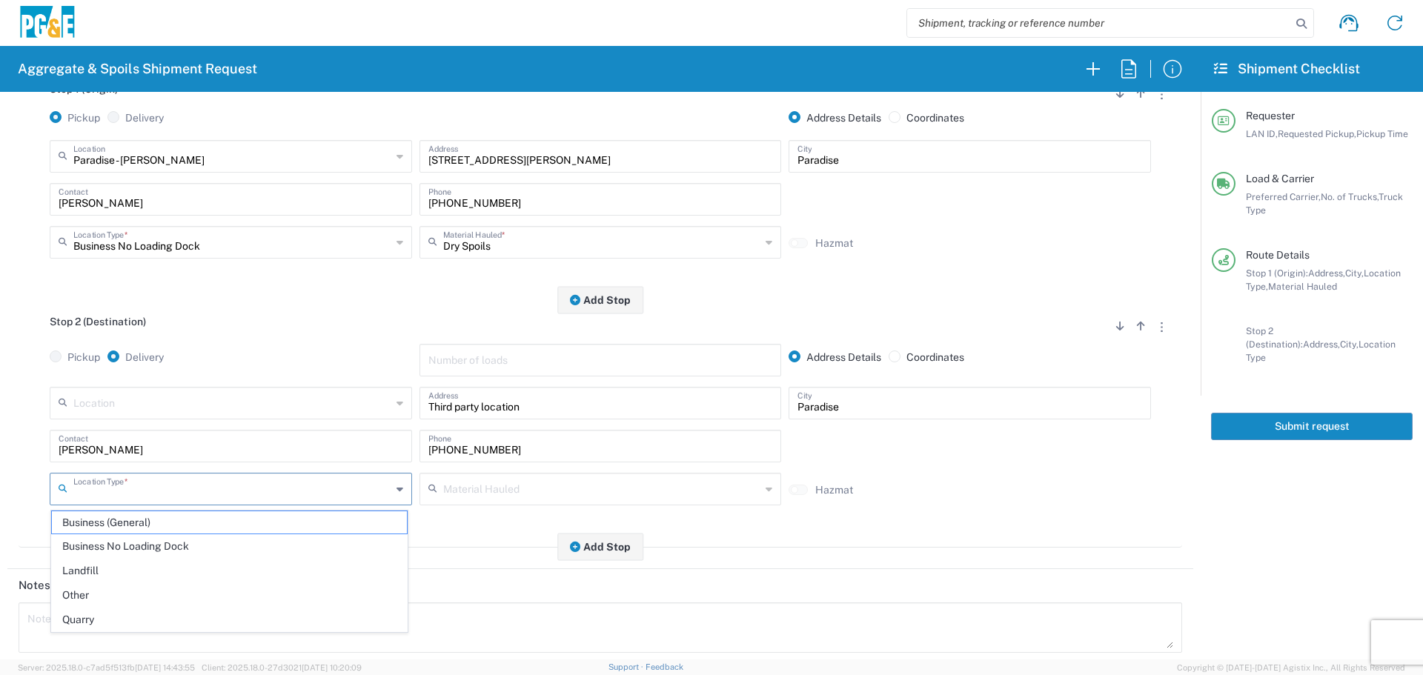
click at [203, 589] on span "Other" at bounding box center [229, 595] width 355 height 23
type input "Other"
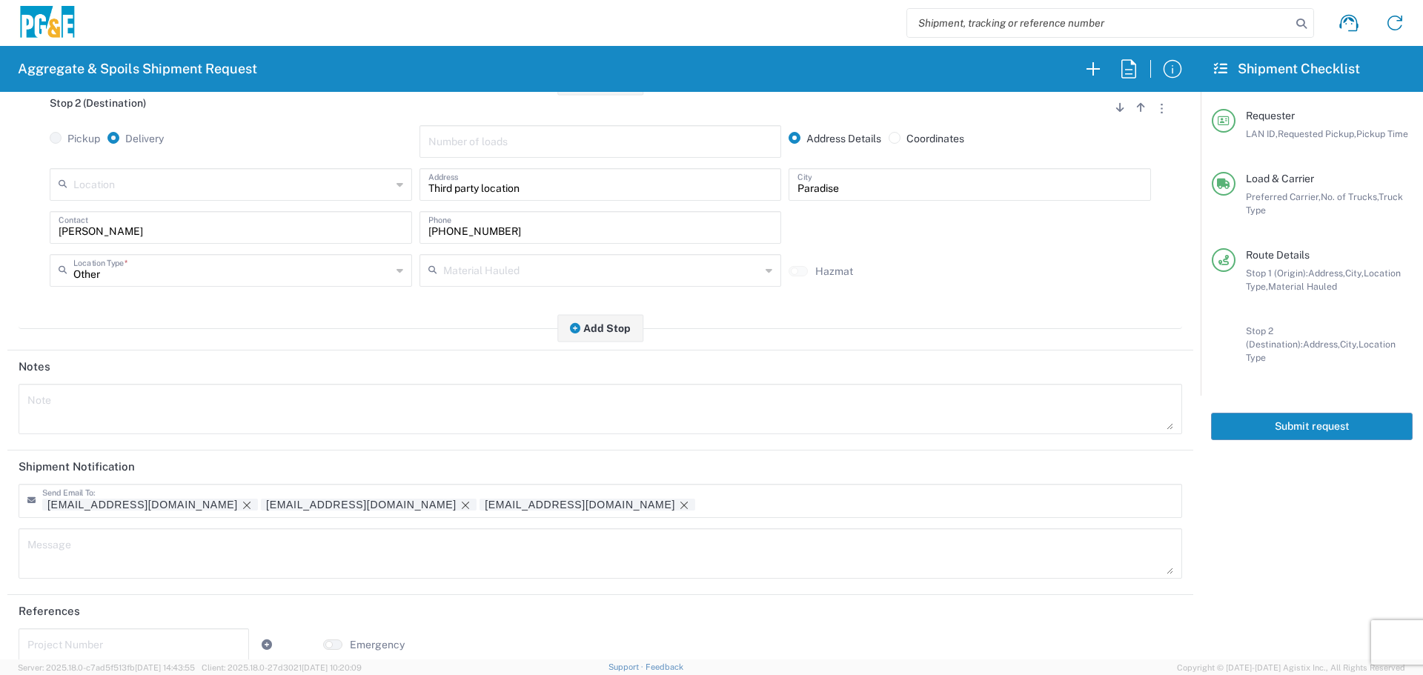
scroll to position [460, 0]
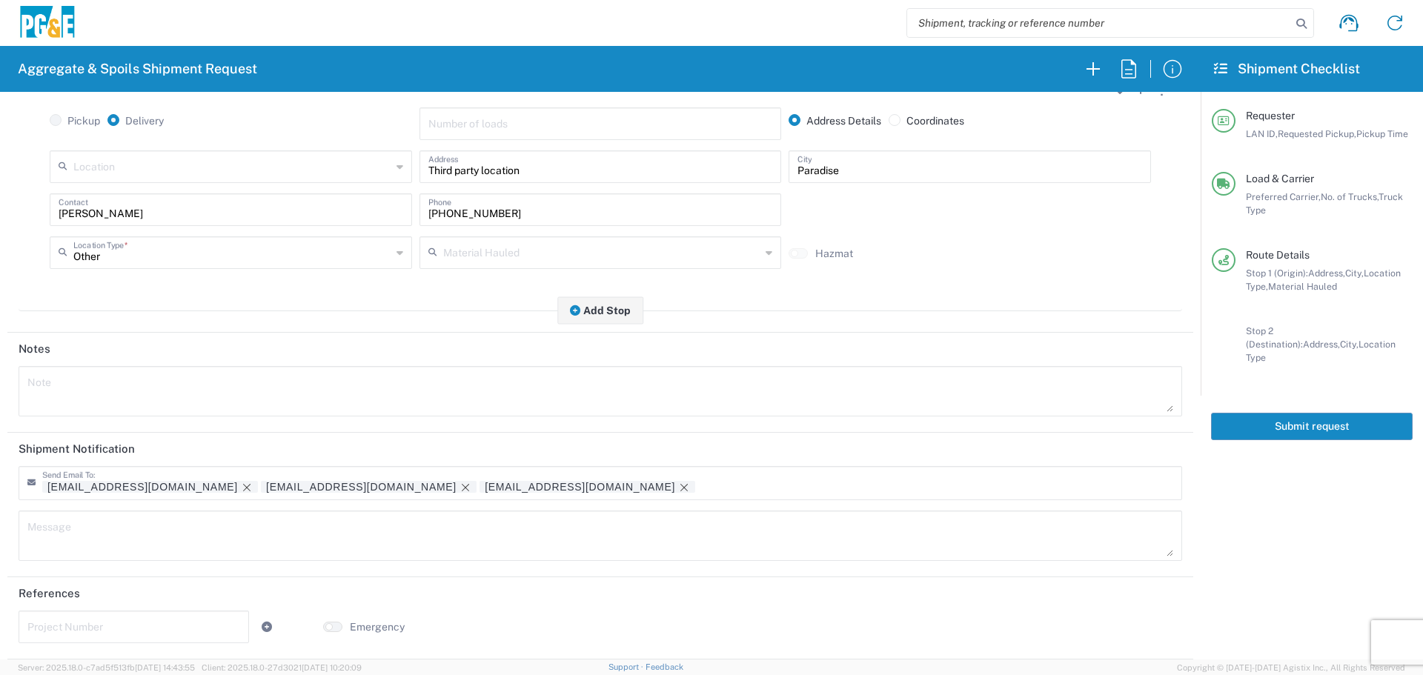
click at [1277, 413] on button "Submit request" at bounding box center [1312, 426] width 202 height 27
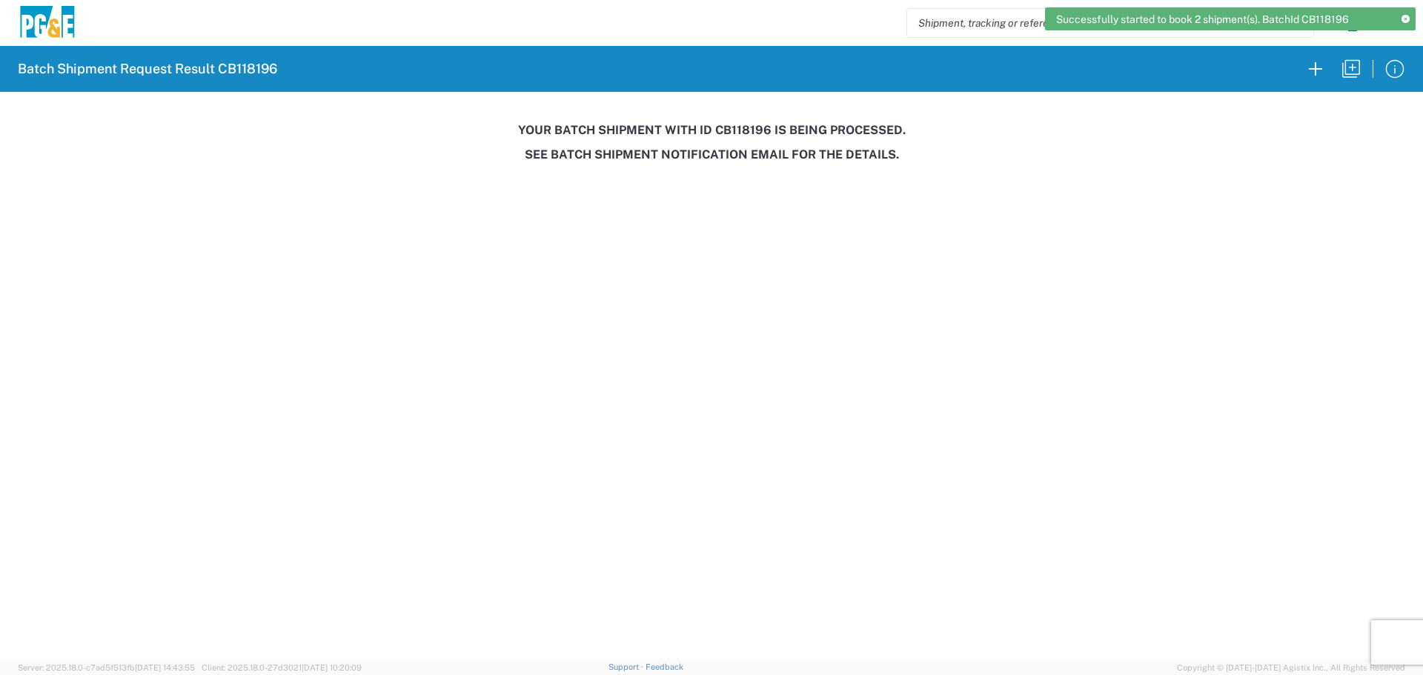
click at [742, 133] on h3 "Your batch shipment with id CB118196 is being processed." at bounding box center [711, 130] width 1403 height 14
click at [742, 132] on h3 "Your batch shipment with id CB118196 is being processed." at bounding box center [711, 130] width 1403 height 14
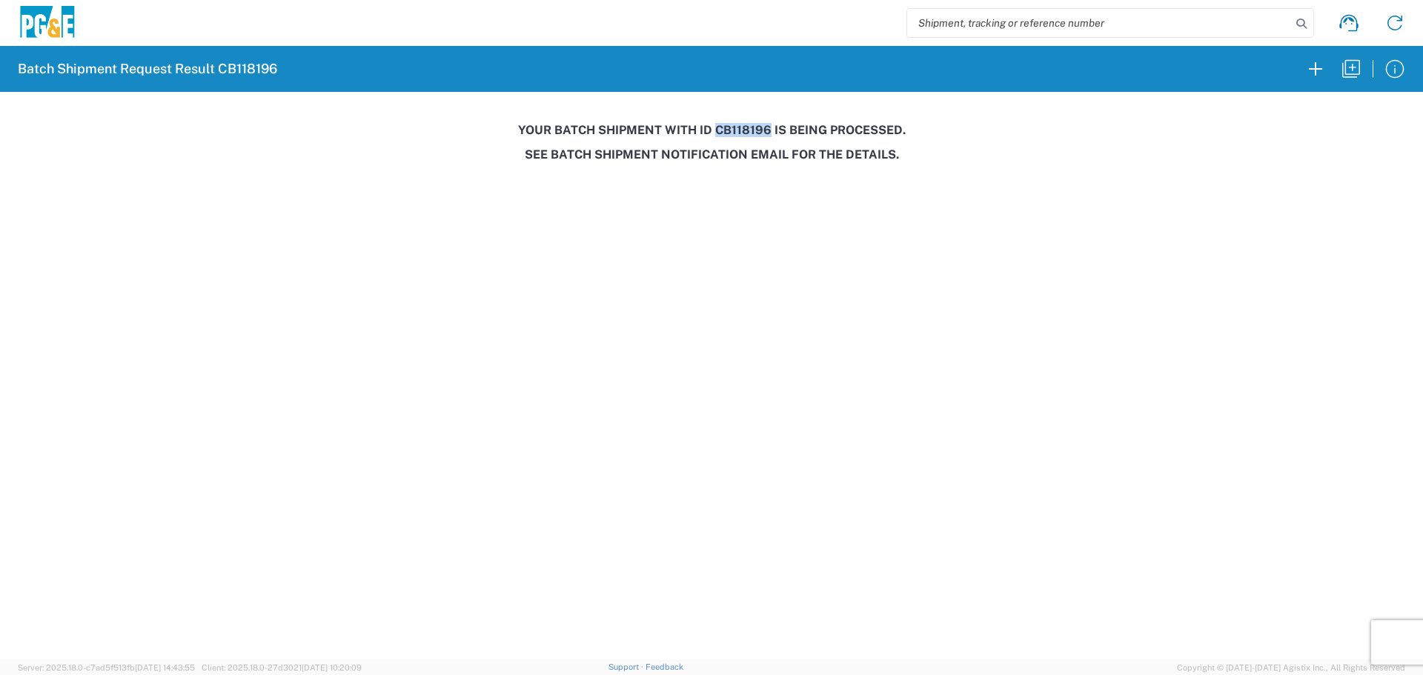
copy h3 "CB118196"
